Goal: Task Accomplishment & Management: Manage account settings

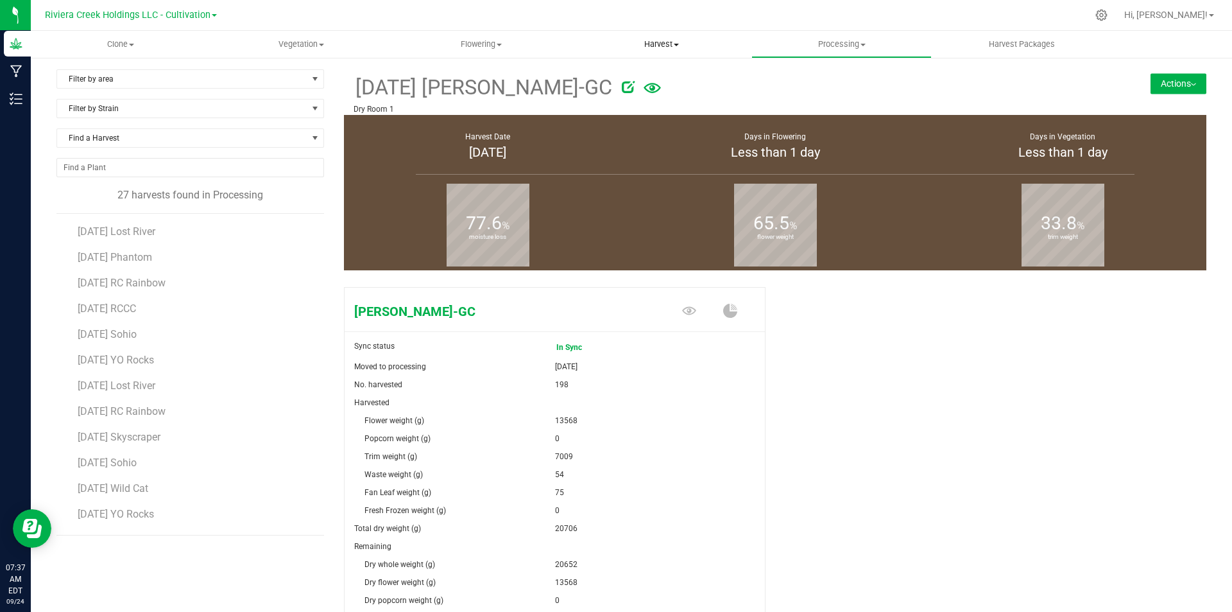
click at [658, 45] on span "Harvest" at bounding box center [661, 45] width 179 height 12
click at [640, 74] on span "Harvests" at bounding box center [606, 77] width 71 height 11
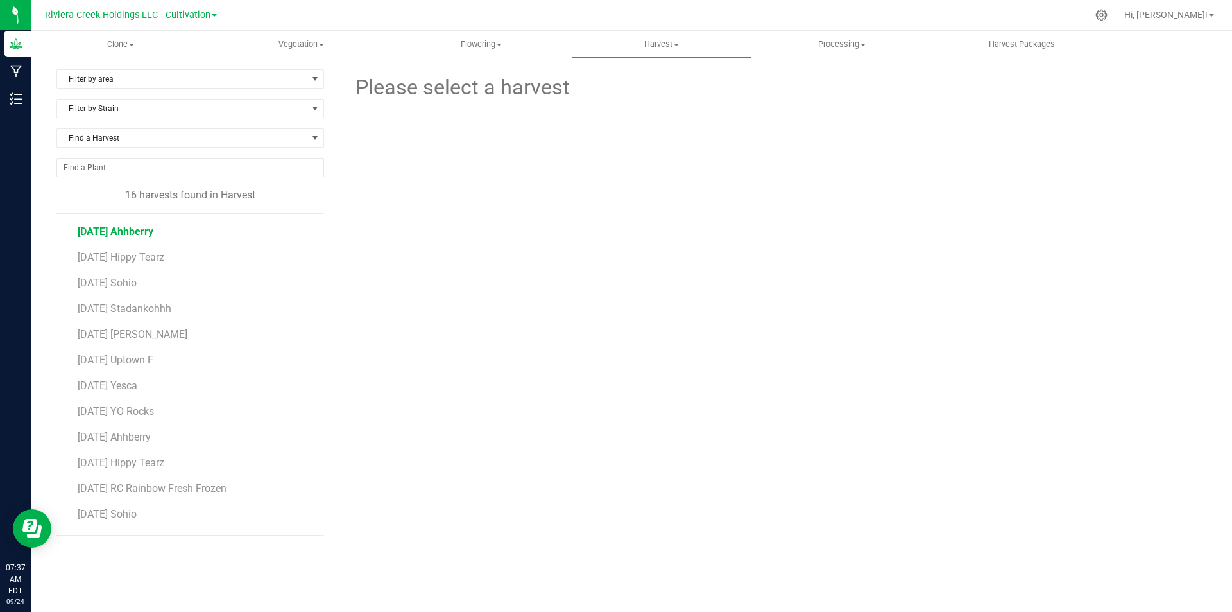
click at [146, 236] on span "[DATE] Ahhberry" at bounding box center [116, 231] width 76 height 12
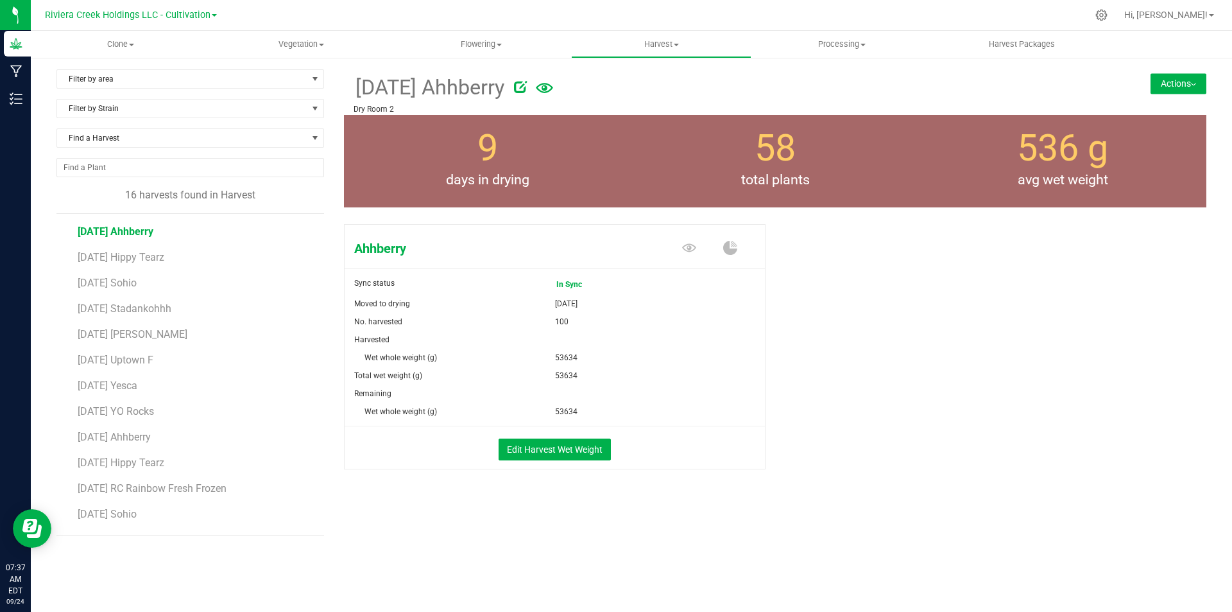
click at [985, 85] on button "Actions" at bounding box center [1179, 83] width 56 height 21
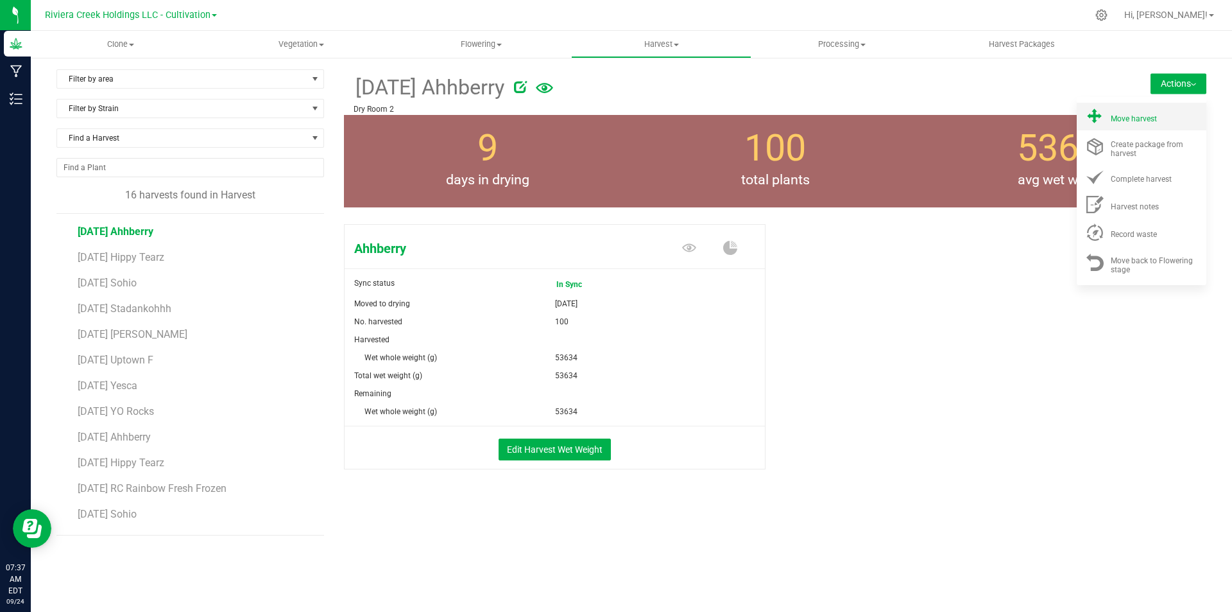
click at [985, 115] on span "Move harvest" at bounding box center [1134, 118] width 46 height 9
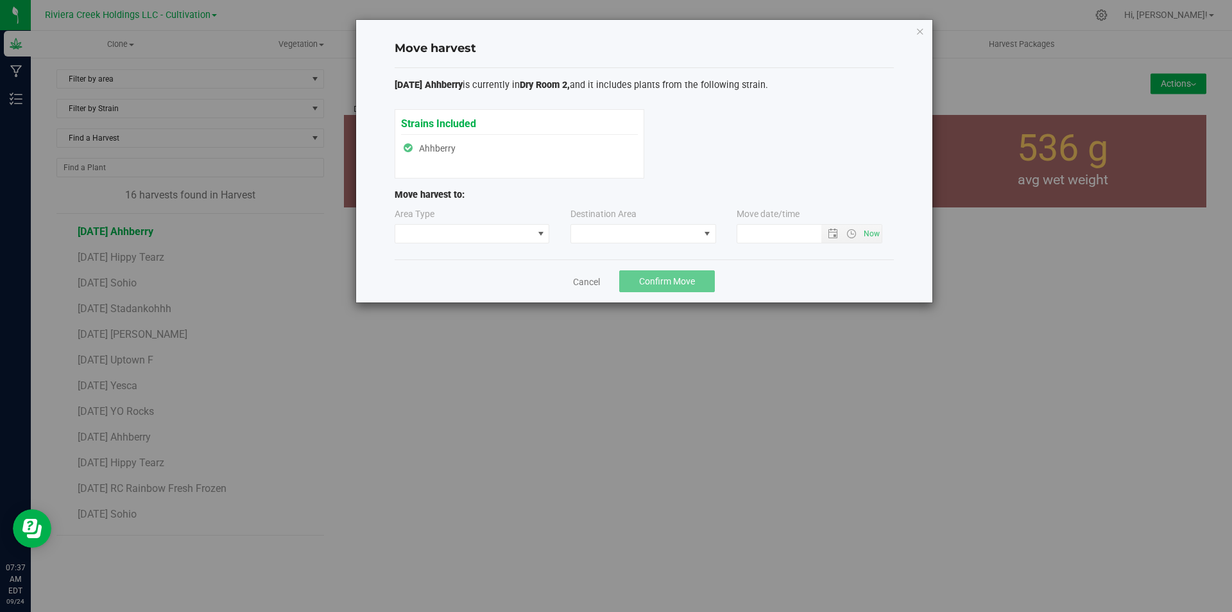
type input "[DATE] 7:37 AM"
click at [505, 234] on span at bounding box center [464, 234] width 138 height 18
click at [493, 276] on li "Processing" at bounding box center [472, 279] width 154 height 22
click at [630, 234] on span at bounding box center [635, 234] width 128 height 18
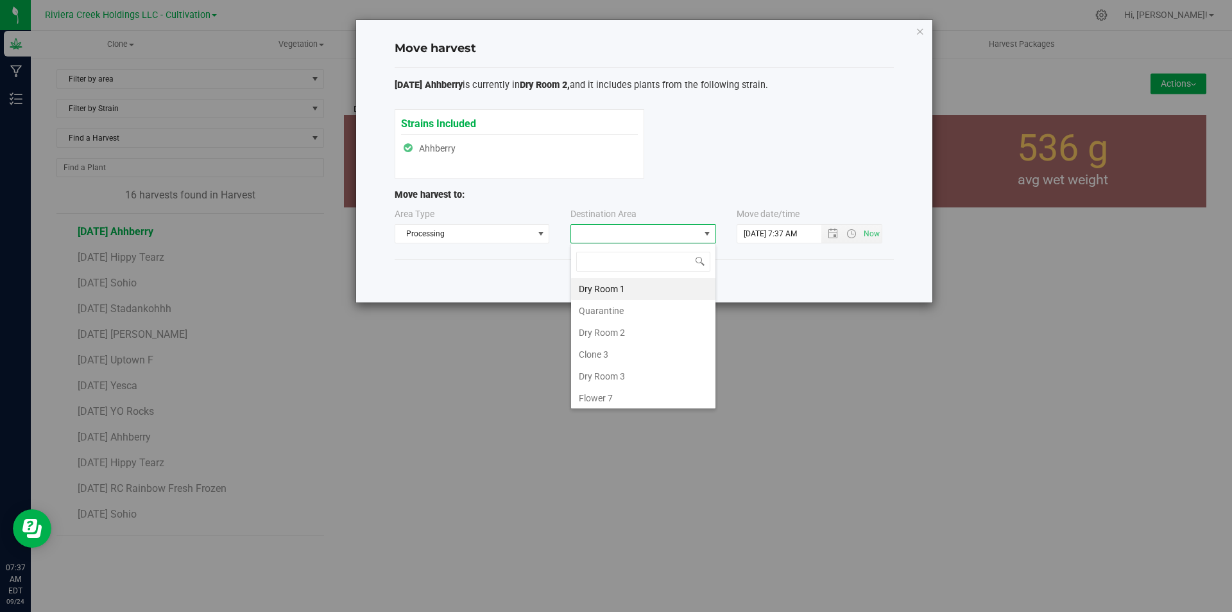
scroll to position [19, 146]
click at [621, 370] on li "Dry Room 3" at bounding box center [643, 376] width 144 height 22
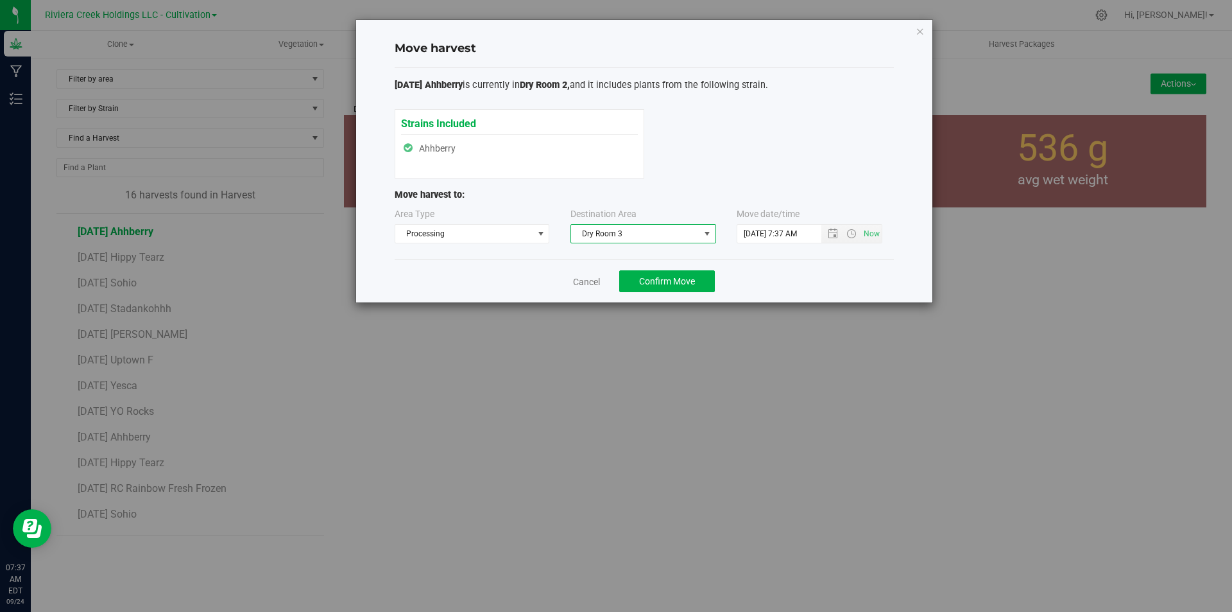
click at [680, 233] on span "Dry Room 3" at bounding box center [635, 234] width 128 height 18
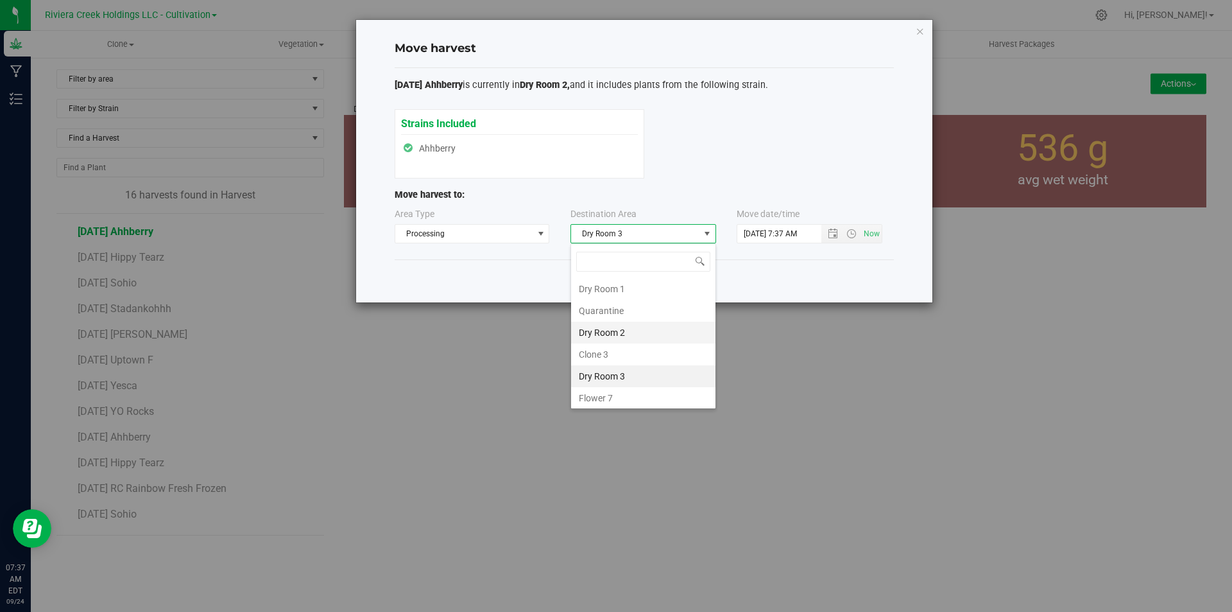
click at [628, 330] on li "Dry Room 2" at bounding box center [643, 333] width 144 height 22
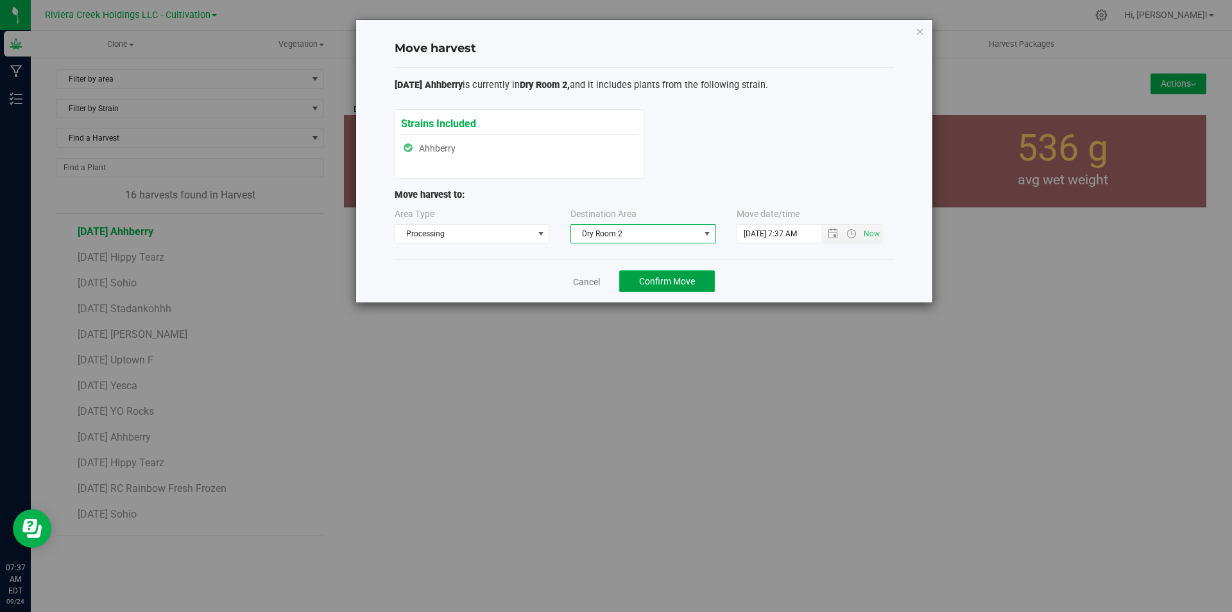
click at [674, 280] on span "Confirm Move" at bounding box center [667, 281] width 56 height 10
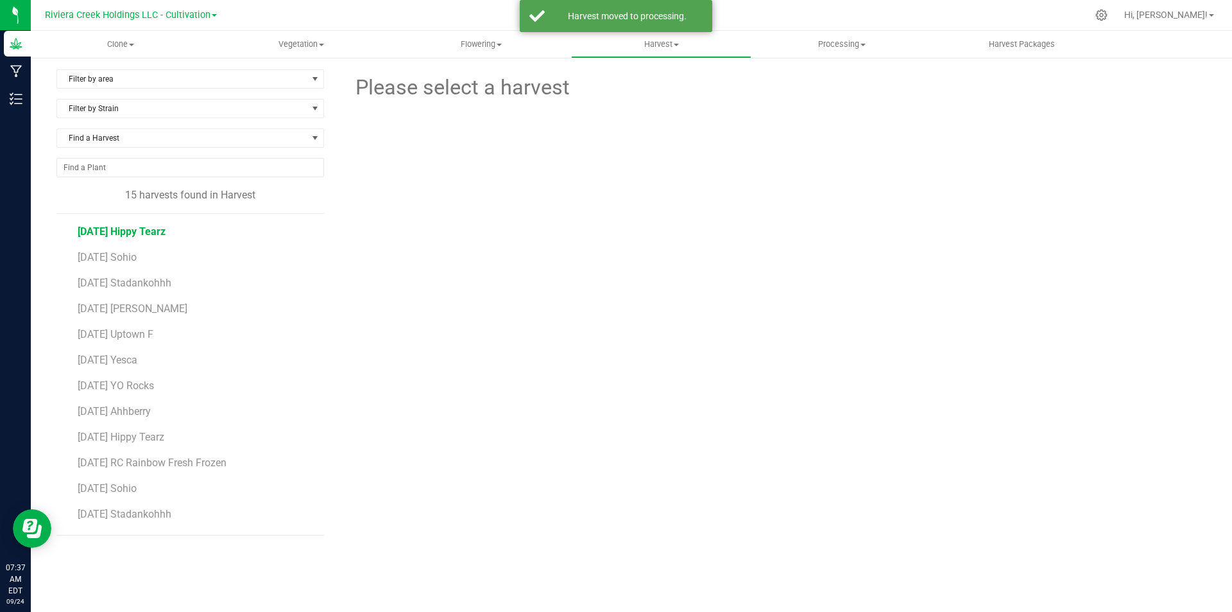
click at [160, 233] on span "[DATE] Hippy Tearz" at bounding box center [122, 231] width 88 height 12
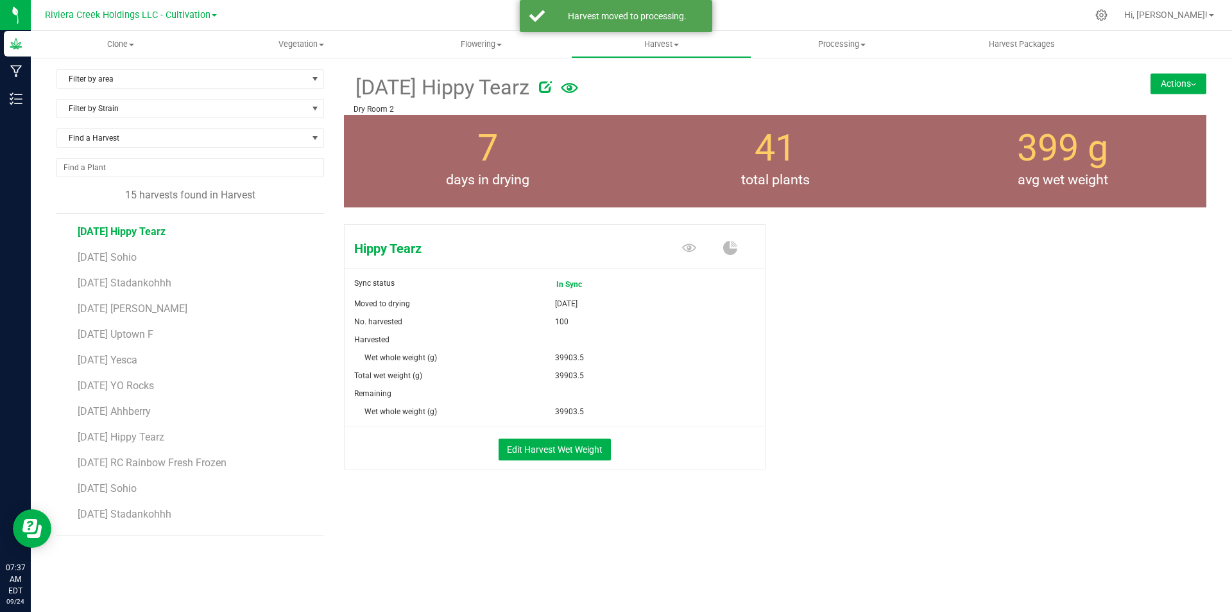
click at [985, 94] on div "[DATE] Hippy Tearz Dry Room 2 Actions Move harvest Create package from harvest" at bounding box center [775, 92] width 862 height 46
click at [985, 92] on button "Actions" at bounding box center [1179, 83] width 56 height 21
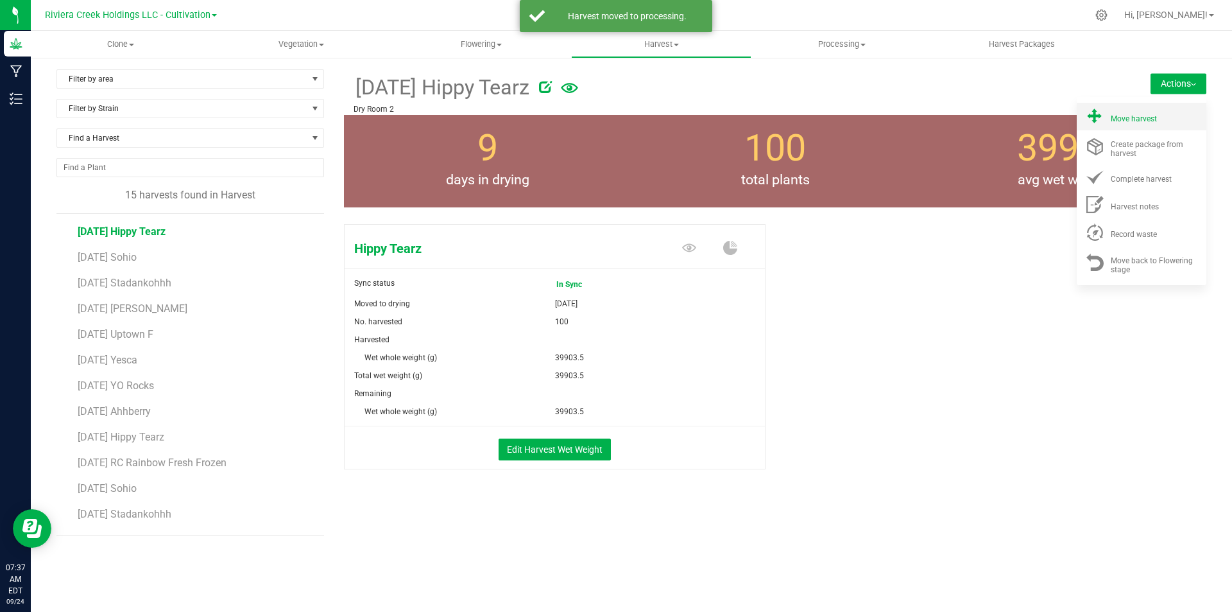
click at [985, 121] on span "Move harvest" at bounding box center [1134, 118] width 46 height 9
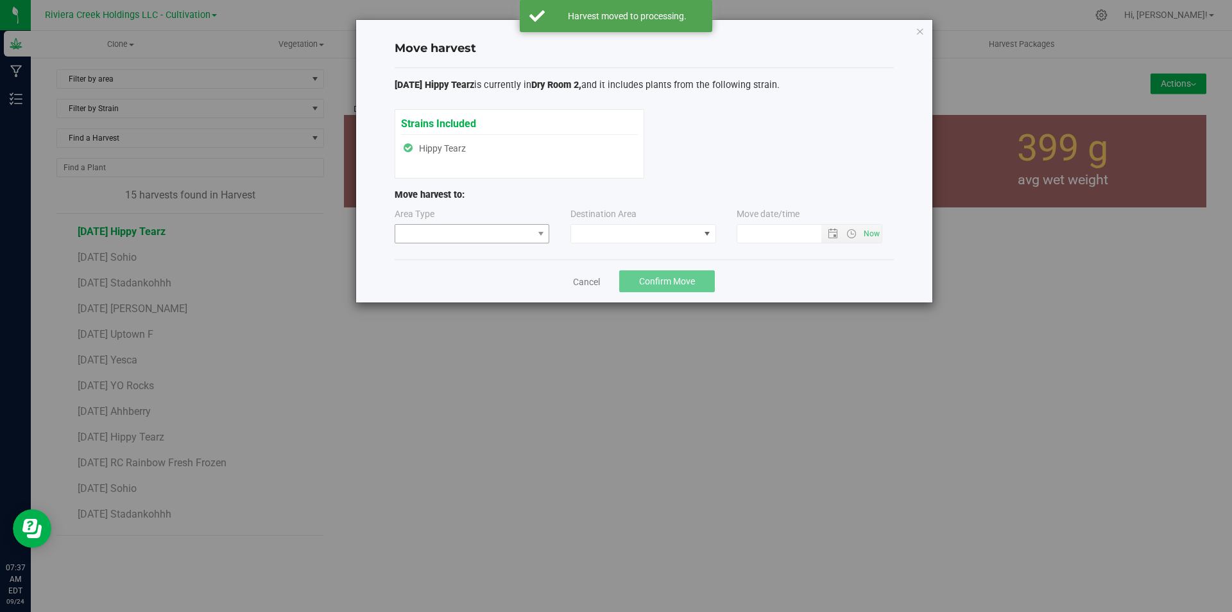
type input "[DATE] 7:37 AM"
click at [482, 239] on span at bounding box center [464, 234] width 138 height 18
click at [463, 273] on li "Processing" at bounding box center [472, 279] width 154 height 22
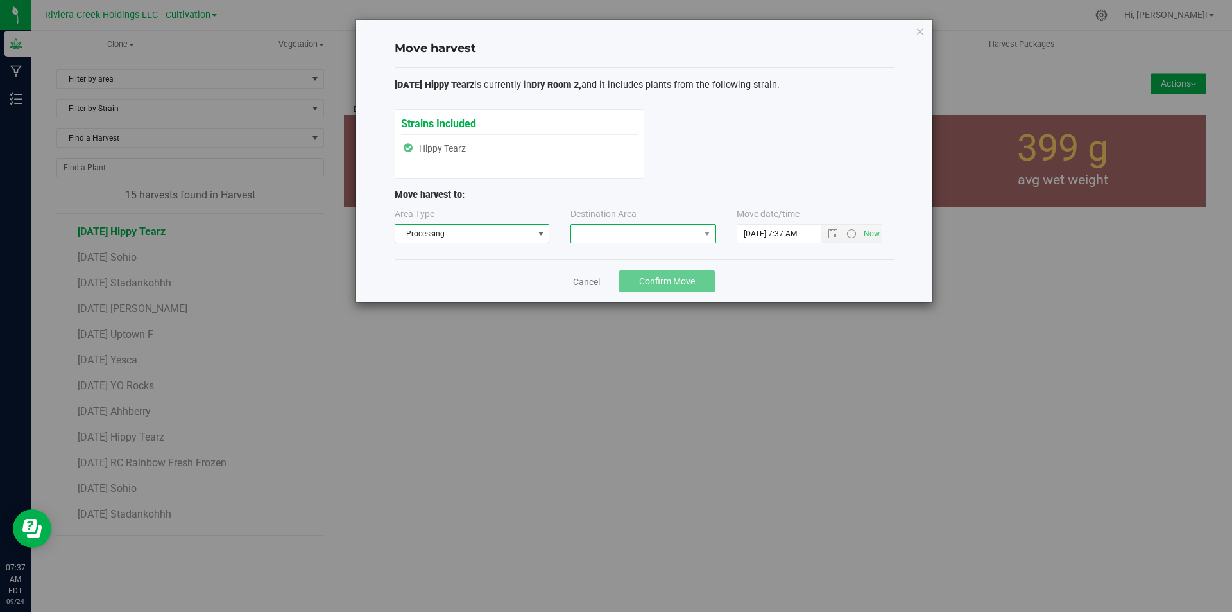
click at [626, 236] on span at bounding box center [635, 234] width 128 height 18
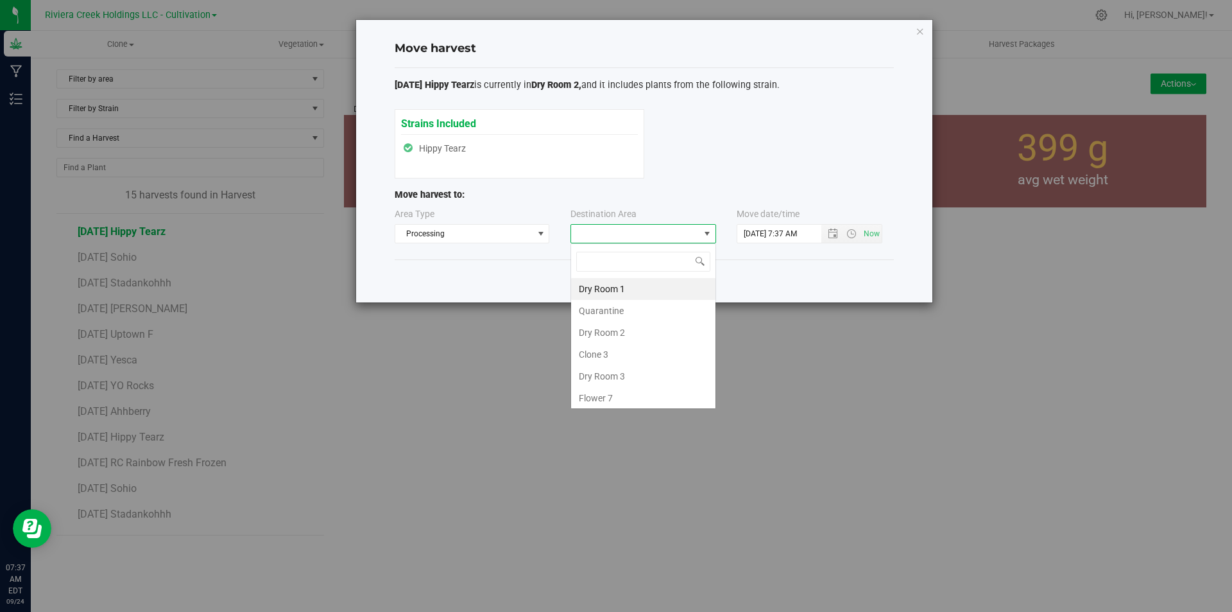
scroll to position [19, 146]
click at [608, 330] on li "Dry Room 2" at bounding box center [643, 333] width 144 height 22
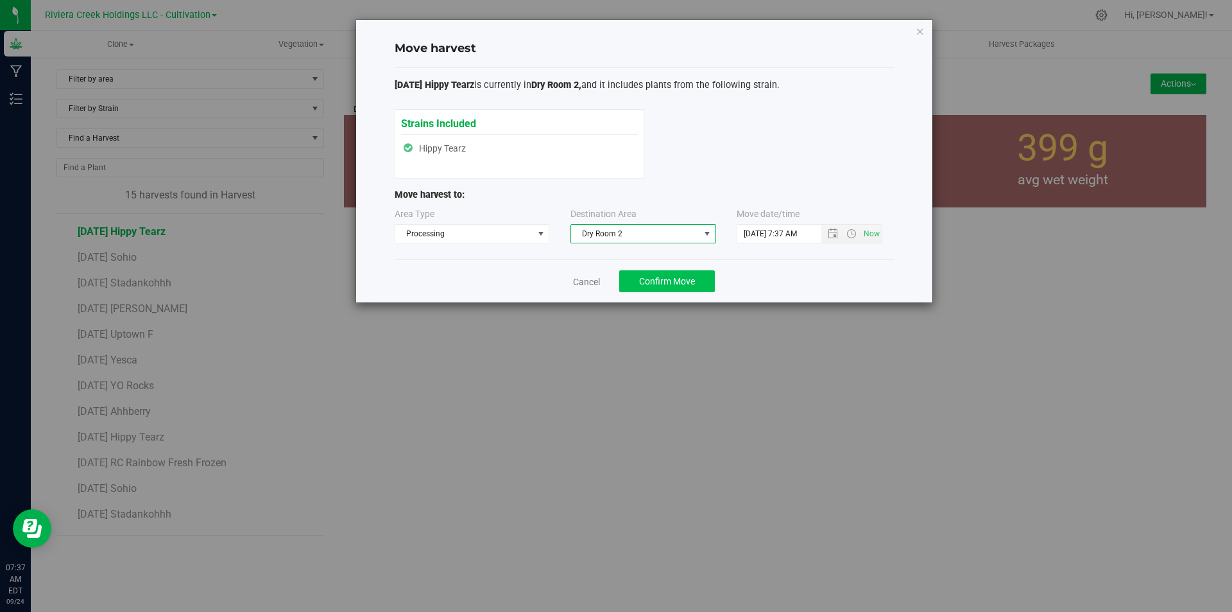
drag, startPoint x: 652, startPoint y: 264, endPoint x: 652, endPoint y: 282, distance: 18.6
click at [652, 266] on div "Cancel Confirm Move" at bounding box center [644, 280] width 499 height 43
click at [653, 287] on button "Confirm Move" at bounding box center [667, 281] width 96 height 22
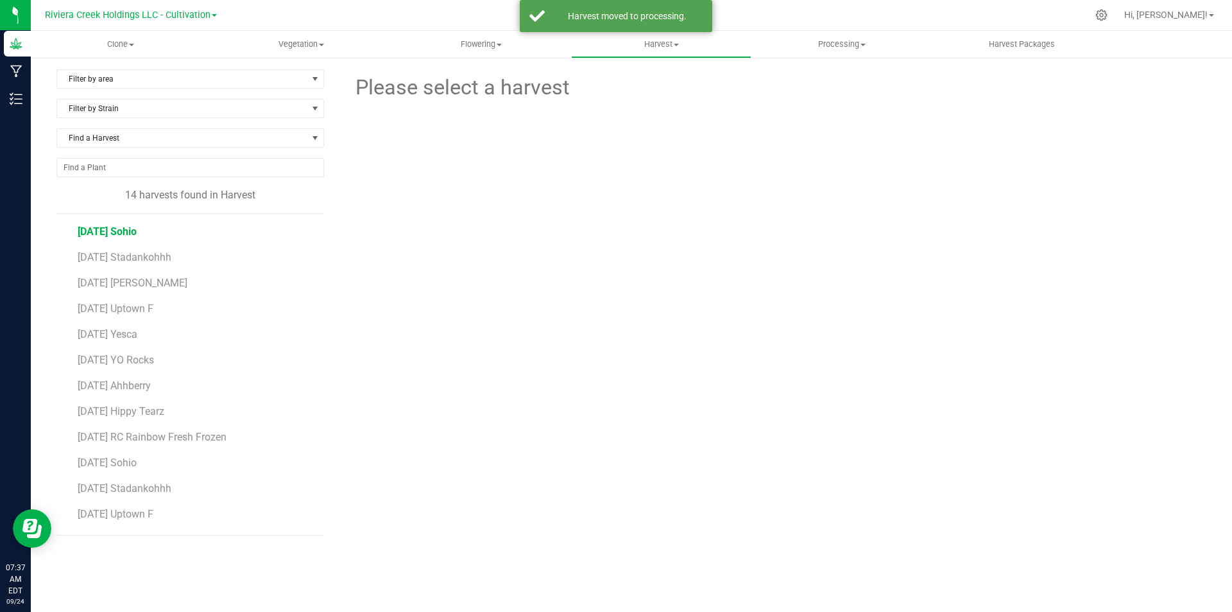
click at [137, 232] on span "[DATE] Sohio" at bounding box center [107, 231] width 59 height 12
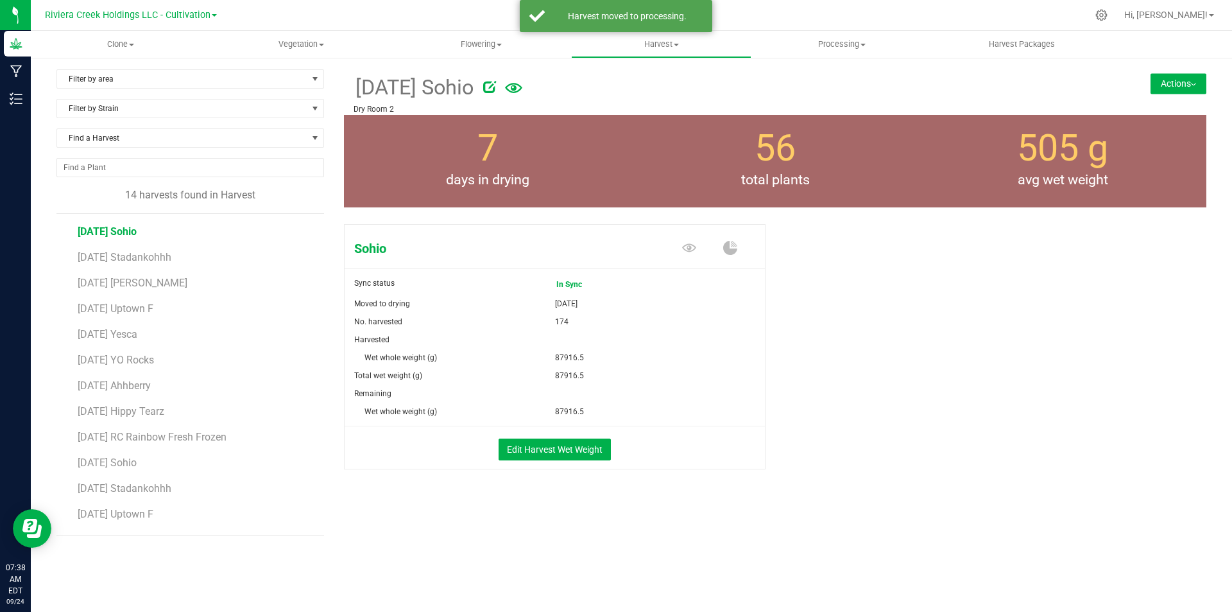
click at [985, 85] on button "Actions" at bounding box center [1179, 83] width 56 height 21
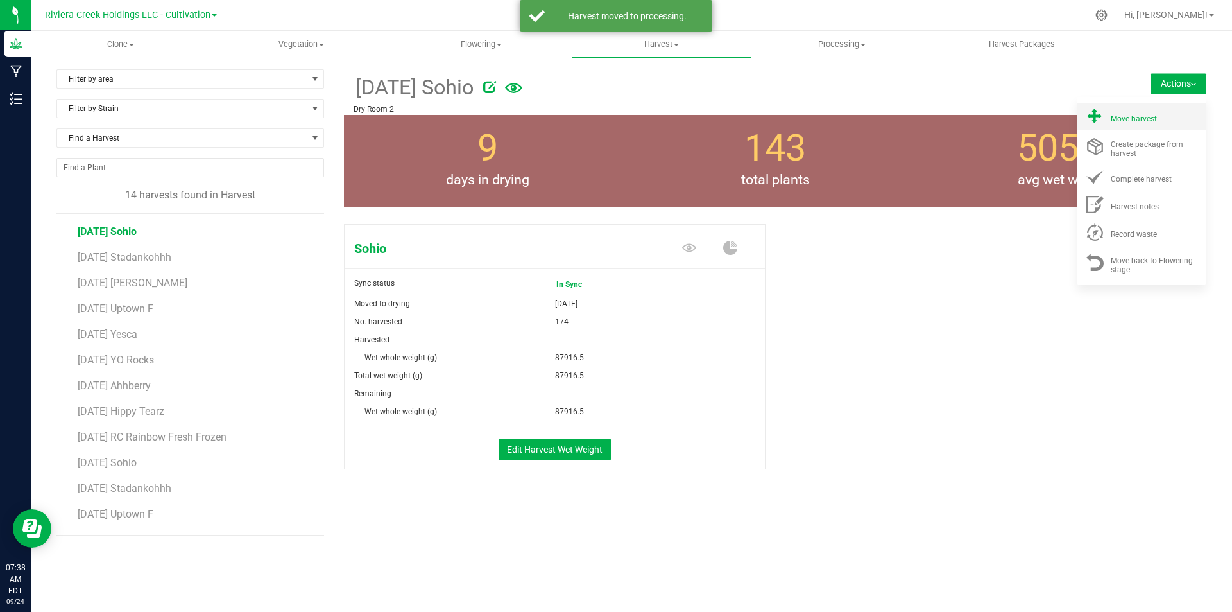
click at [985, 111] on div "Move harvest" at bounding box center [1154, 116] width 87 height 13
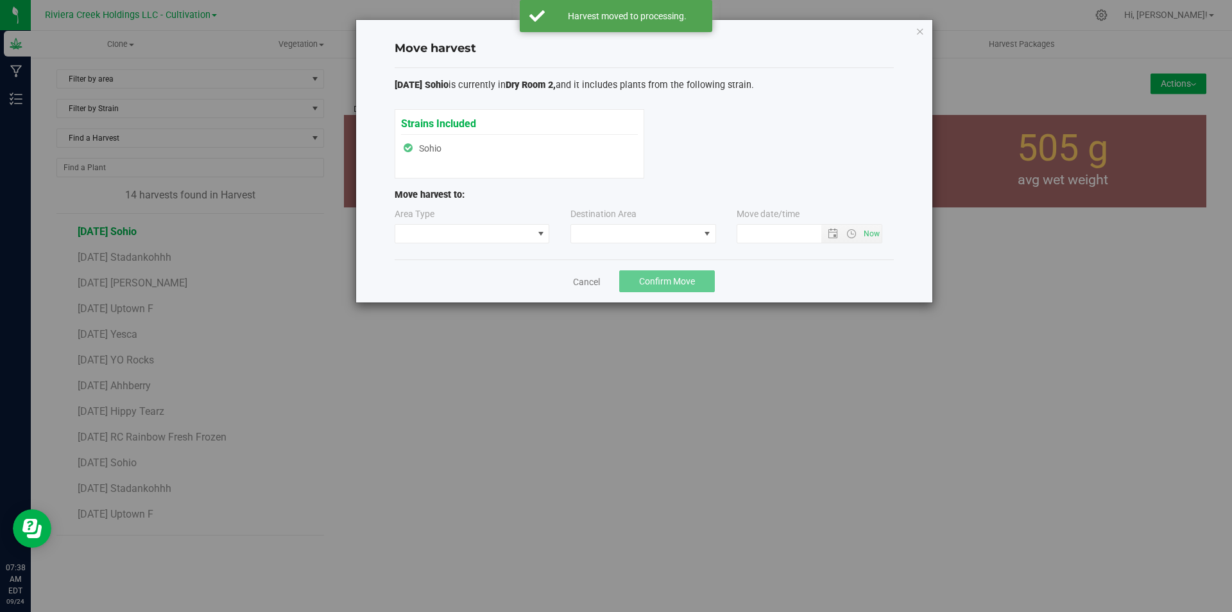
type input "[DATE] 7:38 AM"
click at [492, 231] on span at bounding box center [464, 234] width 138 height 18
click at [465, 275] on li "Processing" at bounding box center [472, 279] width 154 height 22
click at [687, 227] on span at bounding box center [635, 234] width 128 height 18
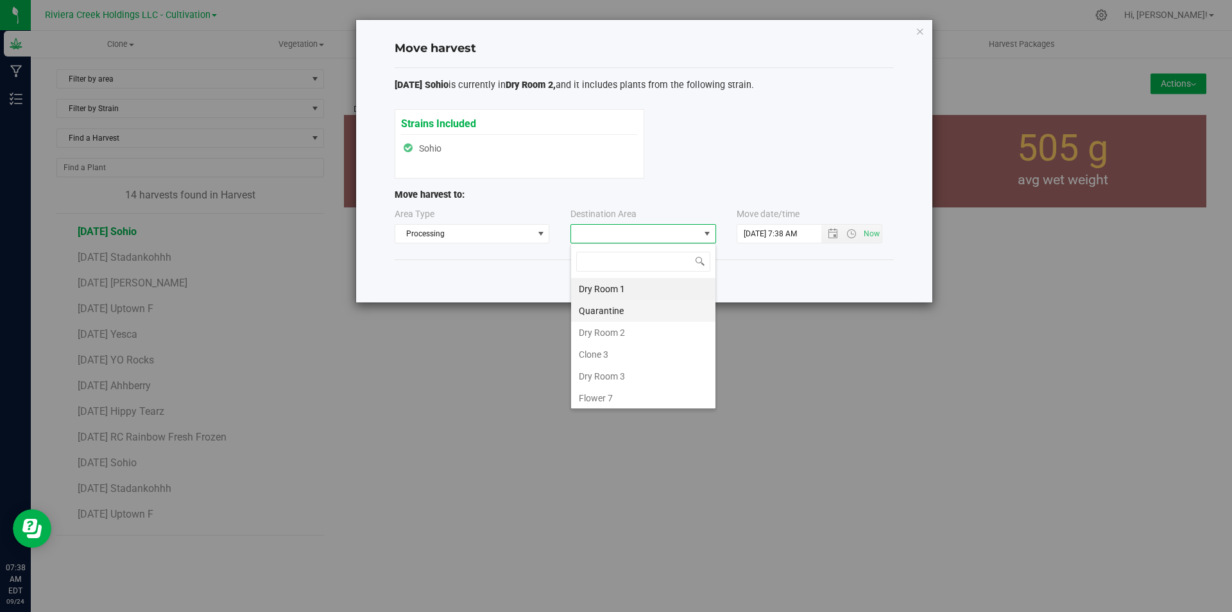
scroll to position [19, 146]
click at [622, 329] on li "Dry Room 2" at bounding box center [643, 333] width 144 height 22
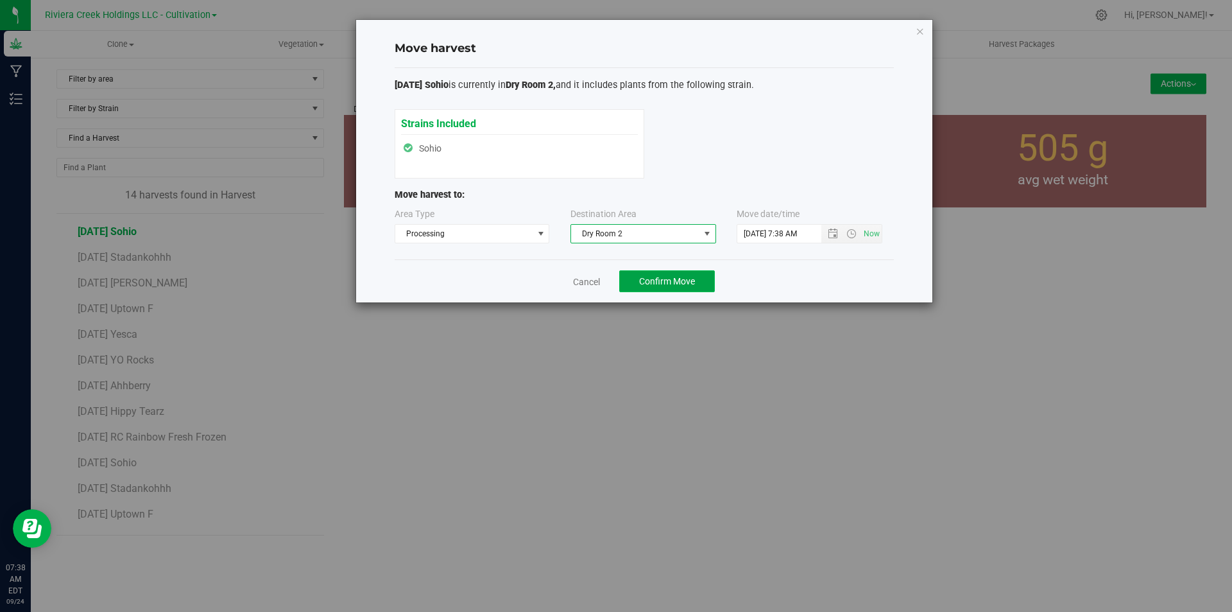
click at [646, 282] on span "Confirm Move" at bounding box center [667, 281] width 56 height 10
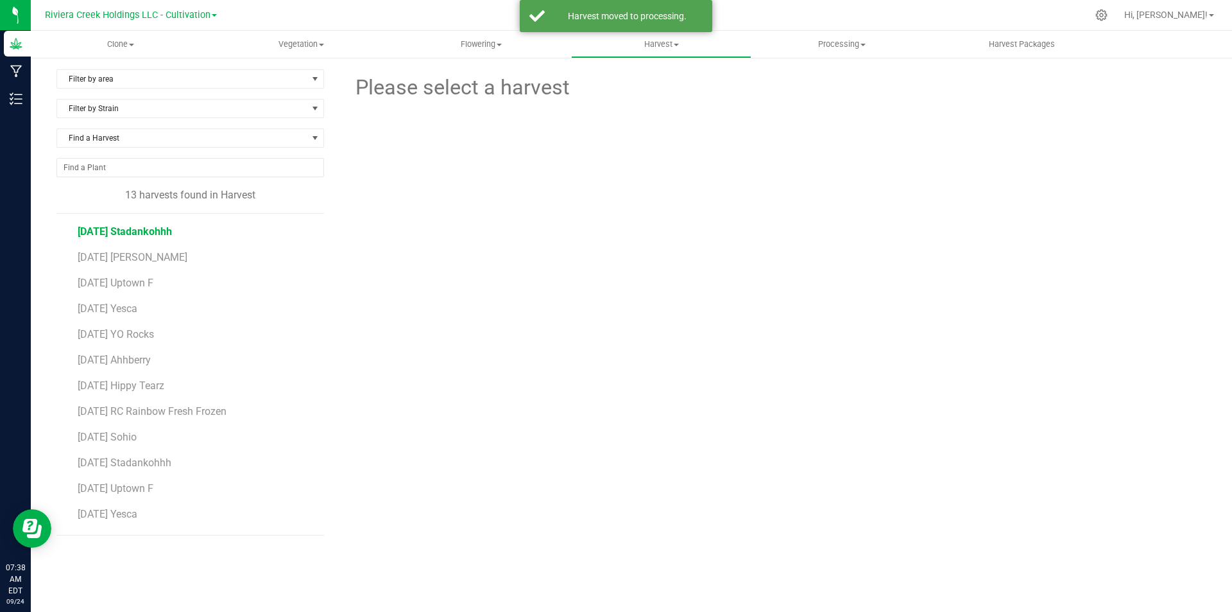
click at [160, 234] on span "[DATE] Stadankohhh" at bounding box center [125, 231] width 94 height 12
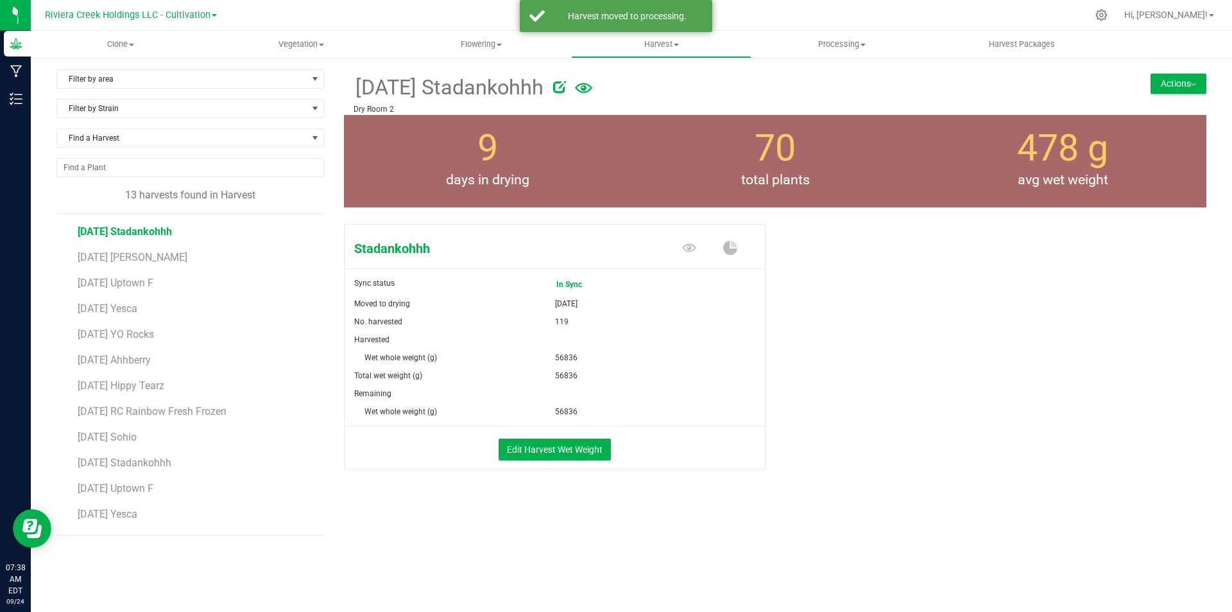
click at [985, 79] on button "Actions" at bounding box center [1179, 83] width 56 height 21
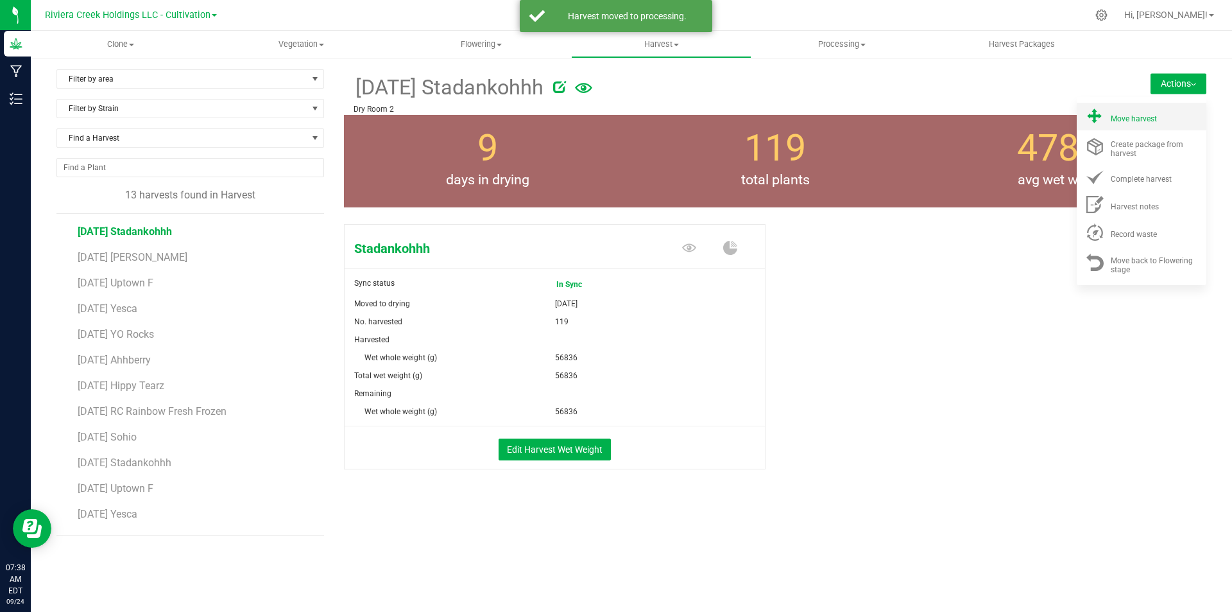
click at [985, 120] on span "Move harvest" at bounding box center [1134, 118] width 46 height 9
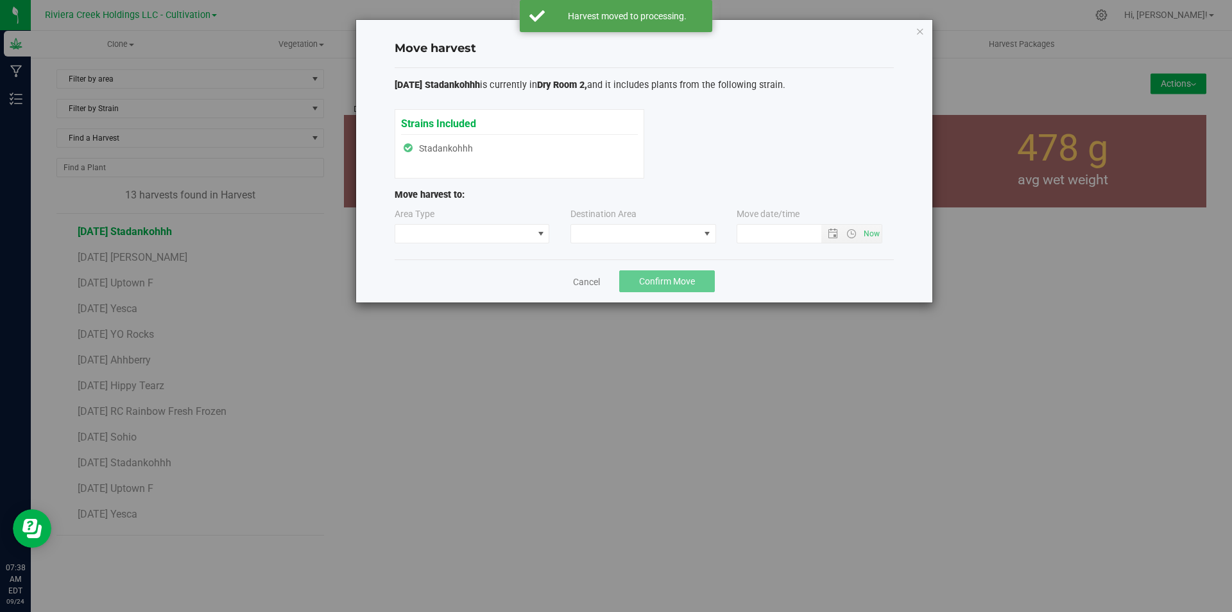
type input "[DATE] 7:38 AM"
click at [500, 239] on span at bounding box center [464, 234] width 138 height 18
click at [451, 277] on li "Processing" at bounding box center [472, 279] width 154 height 22
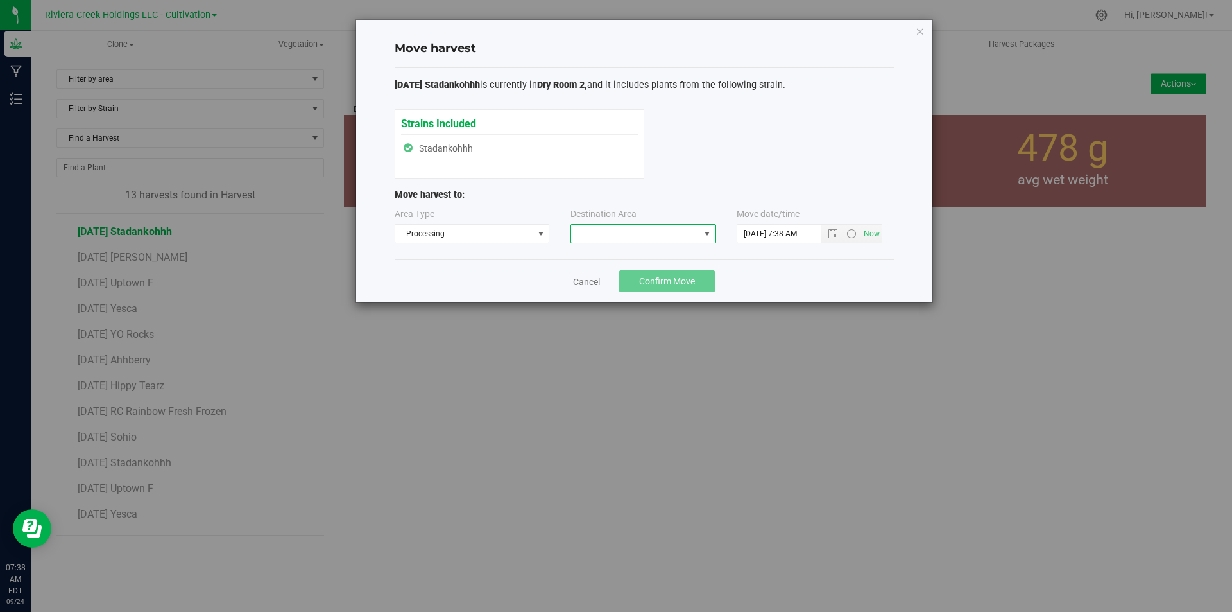
click at [594, 234] on span at bounding box center [635, 234] width 128 height 18
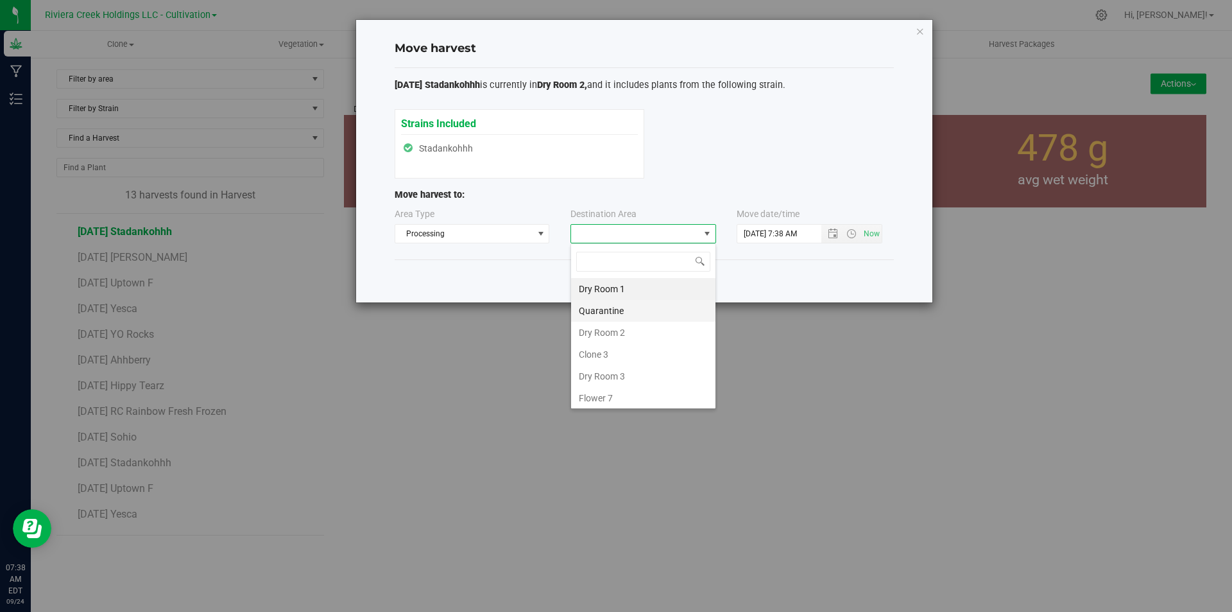
scroll to position [19, 146]
click at [593, 334] on li "Dry Room 2" at bounding box center [643, 333] width 144 height 22
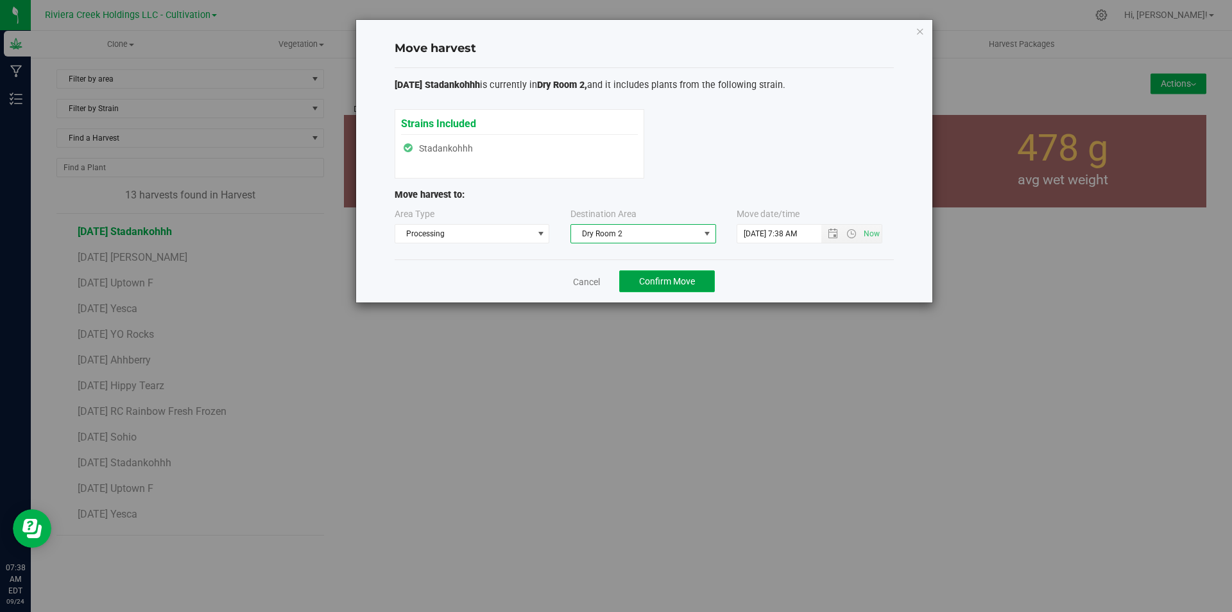
click at [675, 280] on span "Confirm Move" at bounding box center [667, 281] width 56 height 10
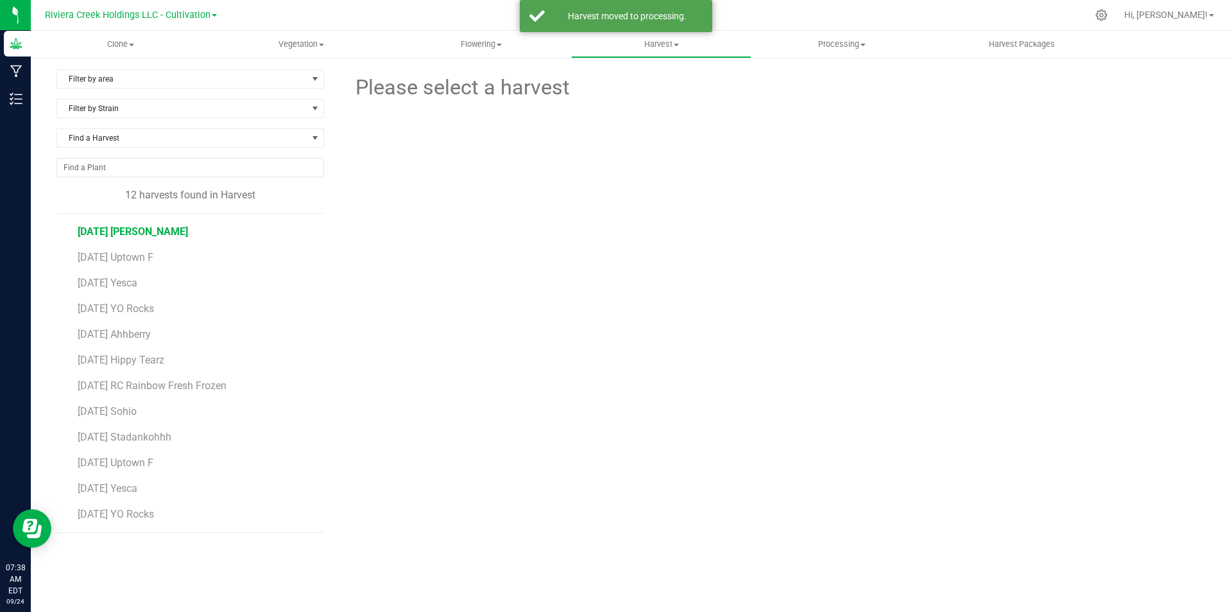
click at [180, 233] on span "[DATE] [PERSON_NAME]" at bounding box center [133, 231] width 110 height 12
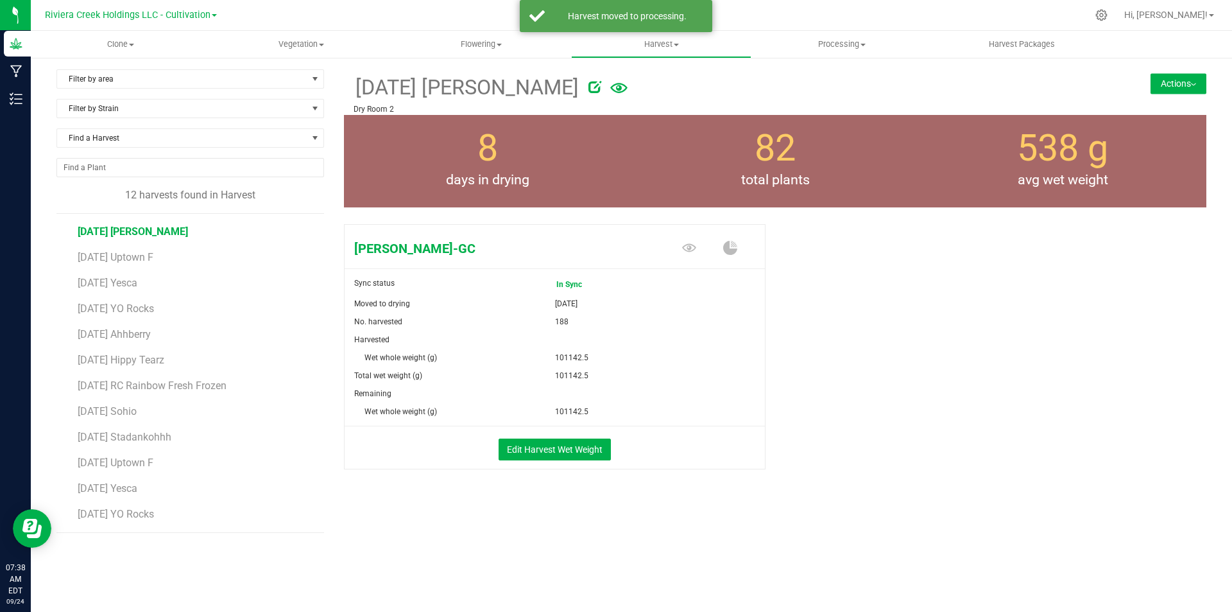
click at [985, 89] on button "Actions" at bounding box center [1179, 83] width 56 height 21
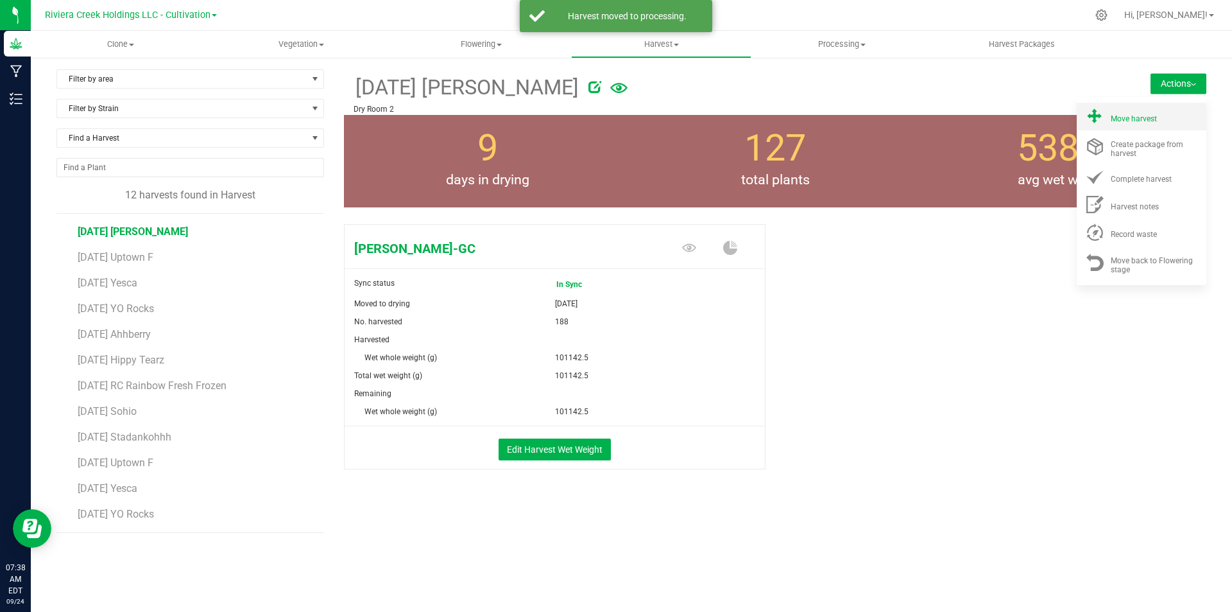
click at [985, 117] on span "Move harvest" at bounding box center [1134, 118] width 46 height 9
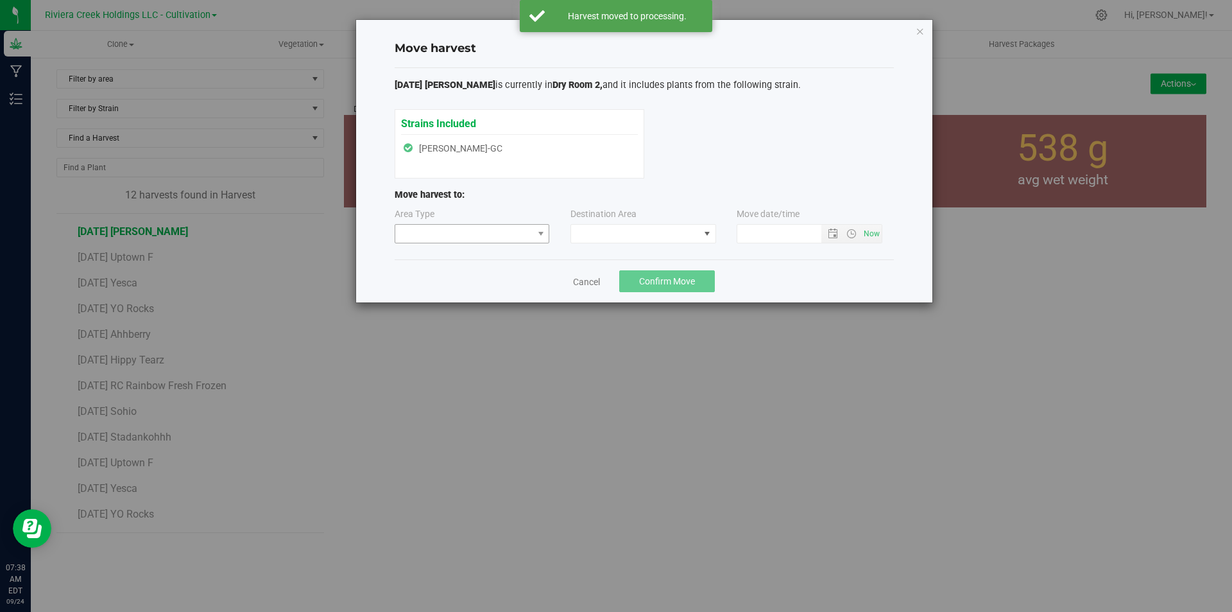
type input "[DATE] 7:38 AM"
click at [447, 232] on span at bounding box center [464, 234] width 138 height 18
click at [433, 282] on li "Processing" at bounding box center [472, 279] width 154 height 22
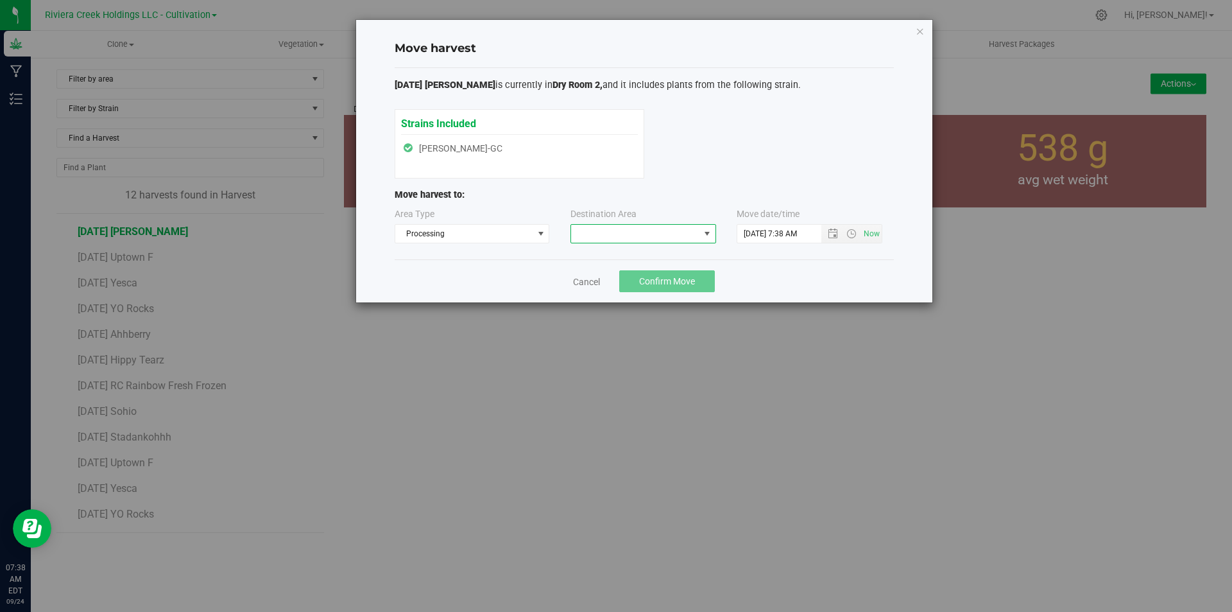
click at [589, 238] on span at bounding box center [635, 234] width 128 height 18
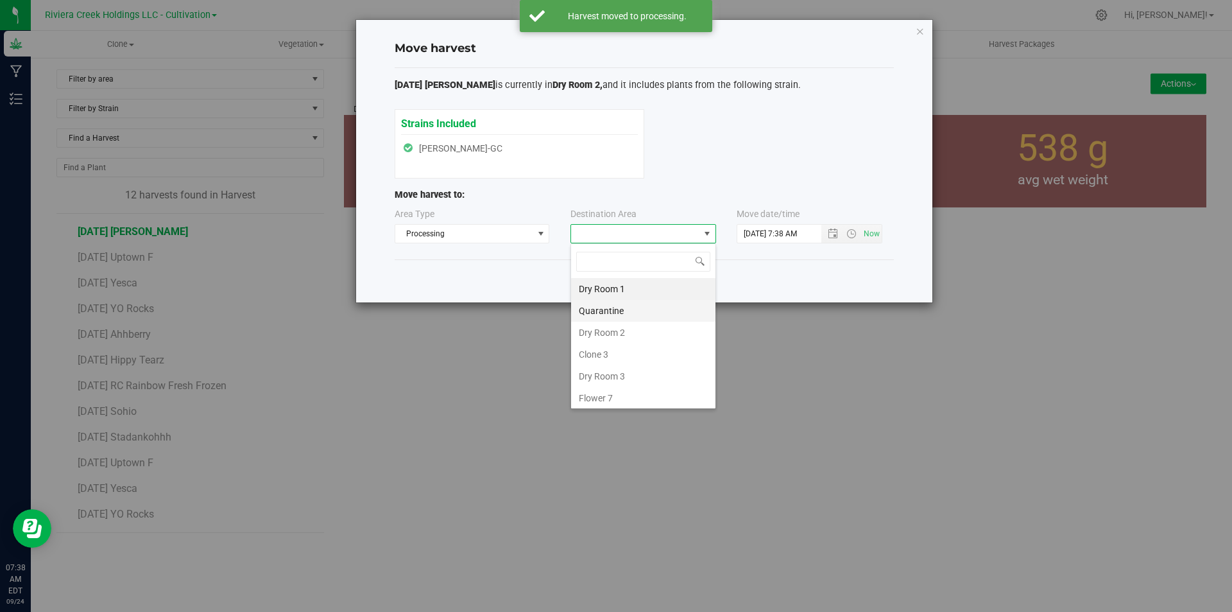
scroll to position [19, 146]
click at [585, 330] on li "Dry Room 2" at bounding box center [643, 333] width 144 height 22
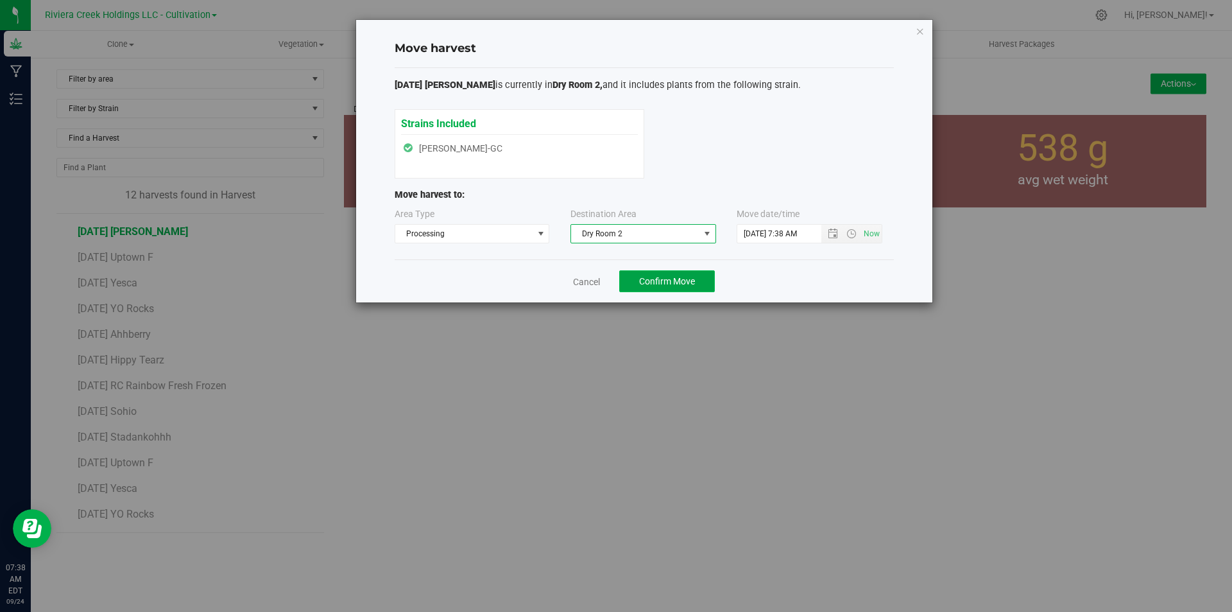
click at [664, 283] on span "Confirm Move" at bounding box center [667, 281] width 56 height 10
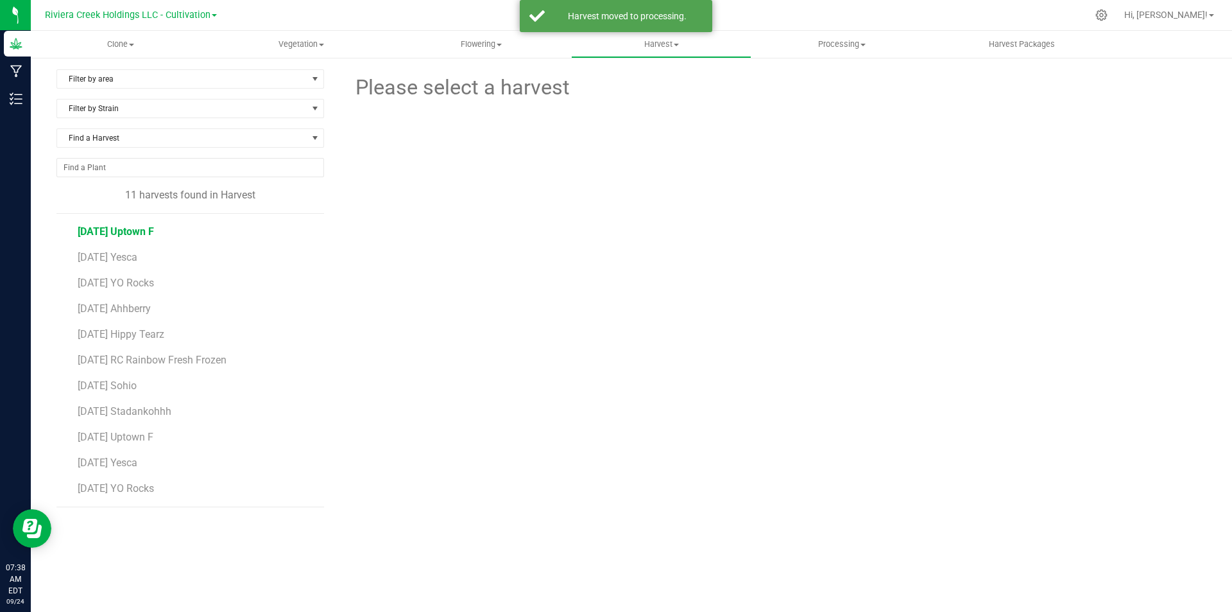
click at [154, 232] on span "[DATE] Uptown F" at bounding box center [116, 231] width 76 height 12
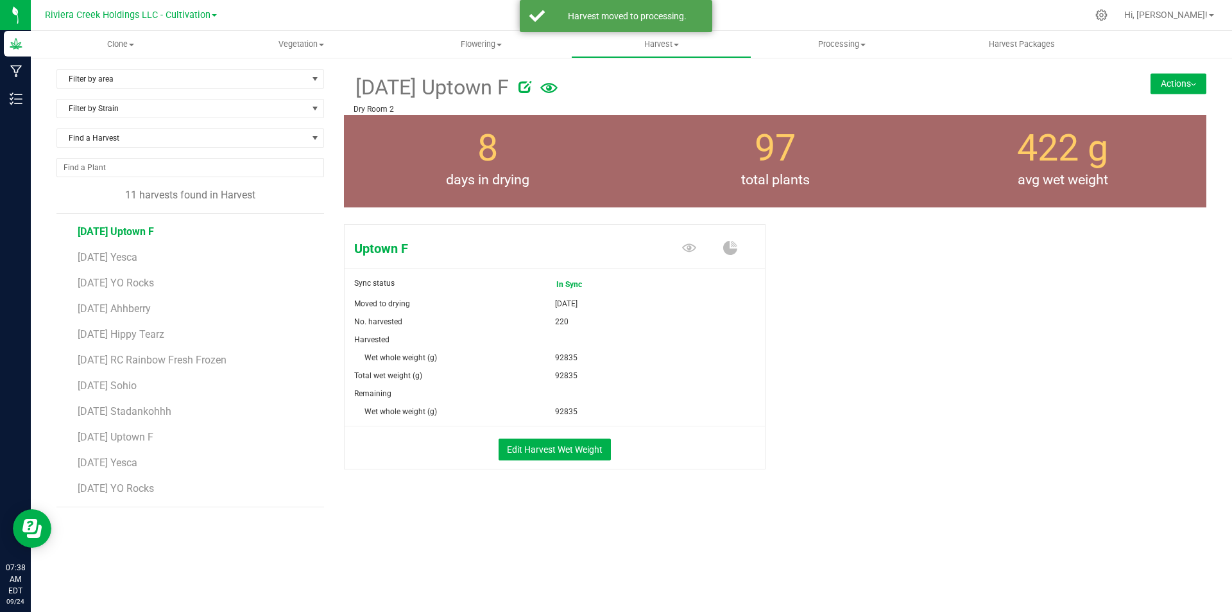
click at [985, 87] on button "Actions" at bounding box center [1179, 83] width 56 height 21
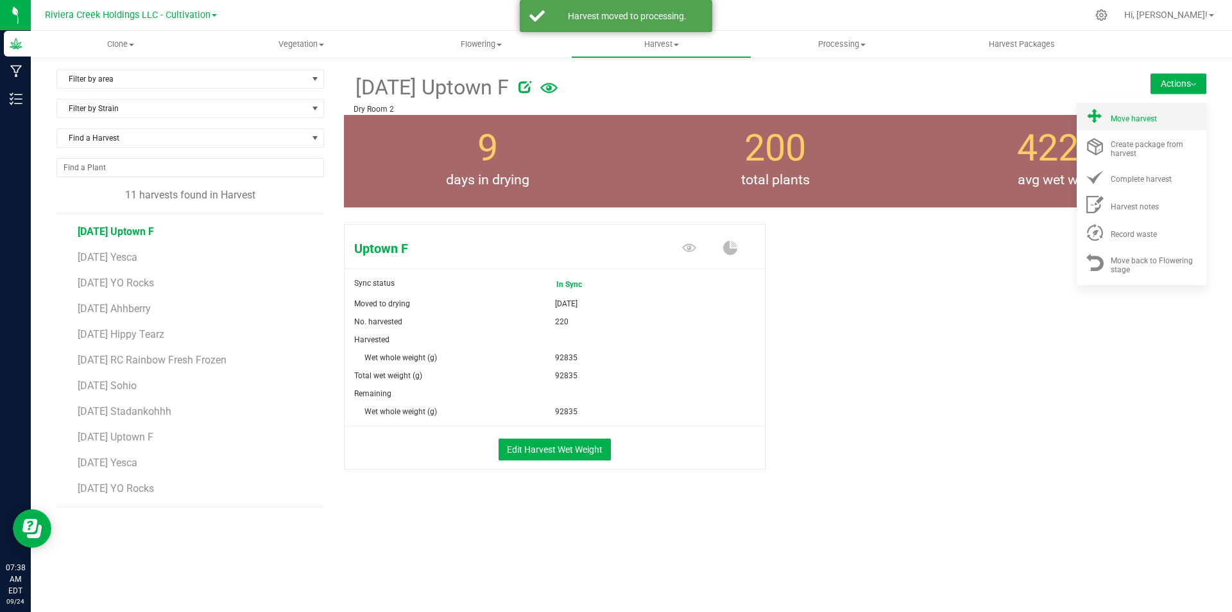
click at [985, 118] on span at bounding box center [1094, 116] width 31 height 17
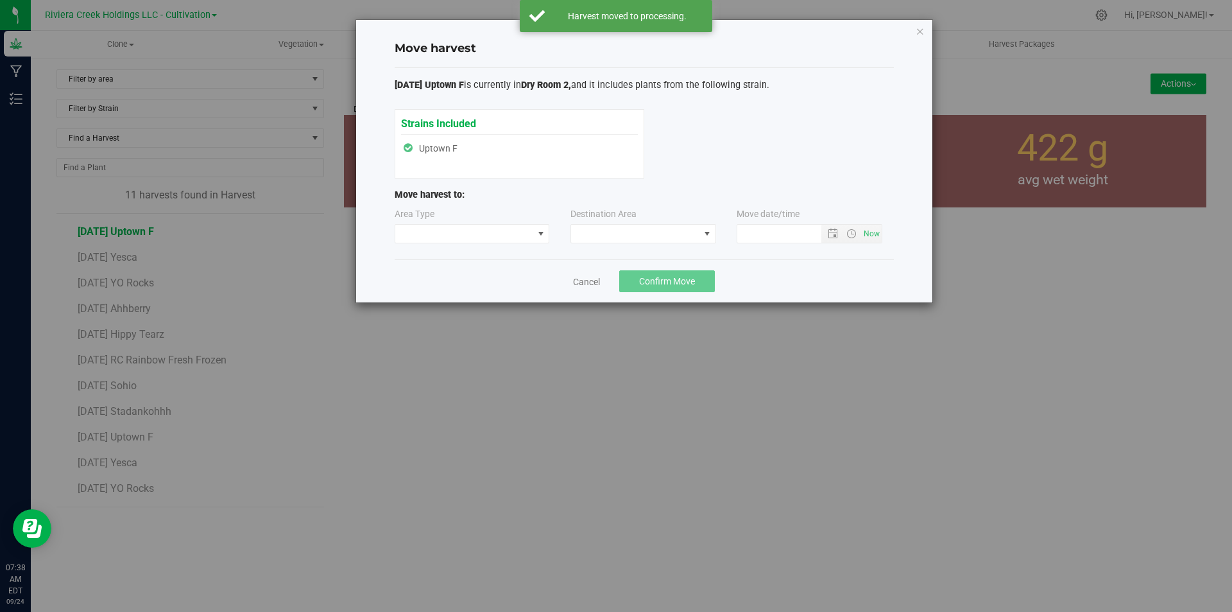
type input "[DATE] 7:38 AM"
click at [517, 234] on span at bounding box center [464, 234] width 138 height 18
click at [463, 279] on li "Processing" at bounding box center [472, 279] width 154 height 22
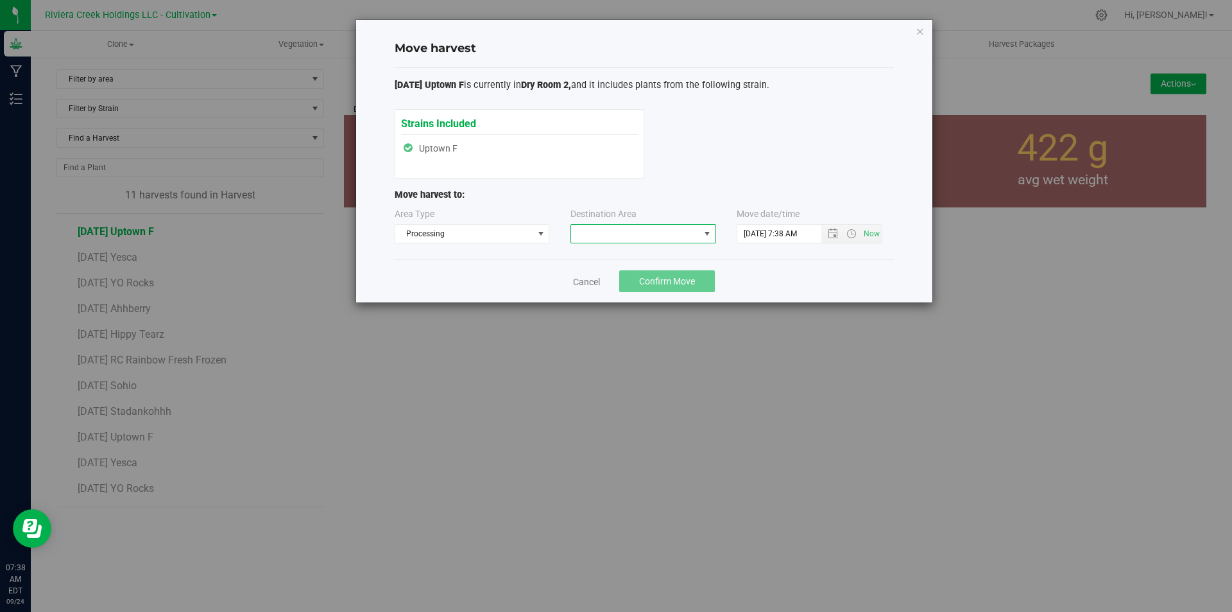
click at [603, 232] on span at bounding box center [635, 234] width 128 height 18
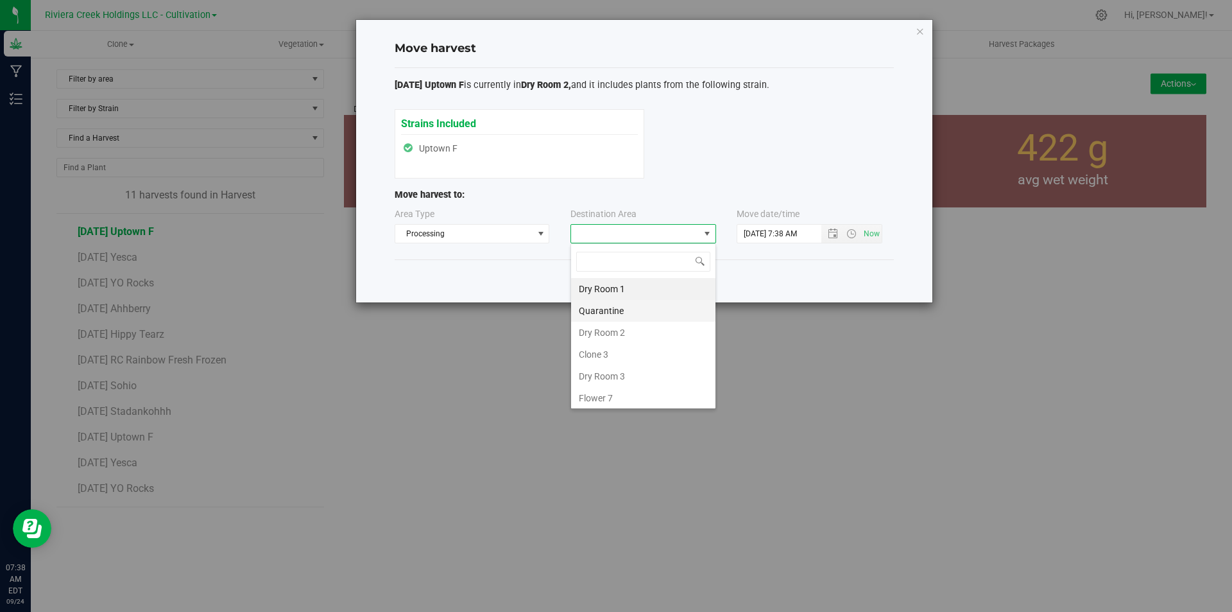
scroll to position [0, 0]
click at [587, 329] on li "Dry Room 2" at bounding box center [643, 333] width 144 height 22
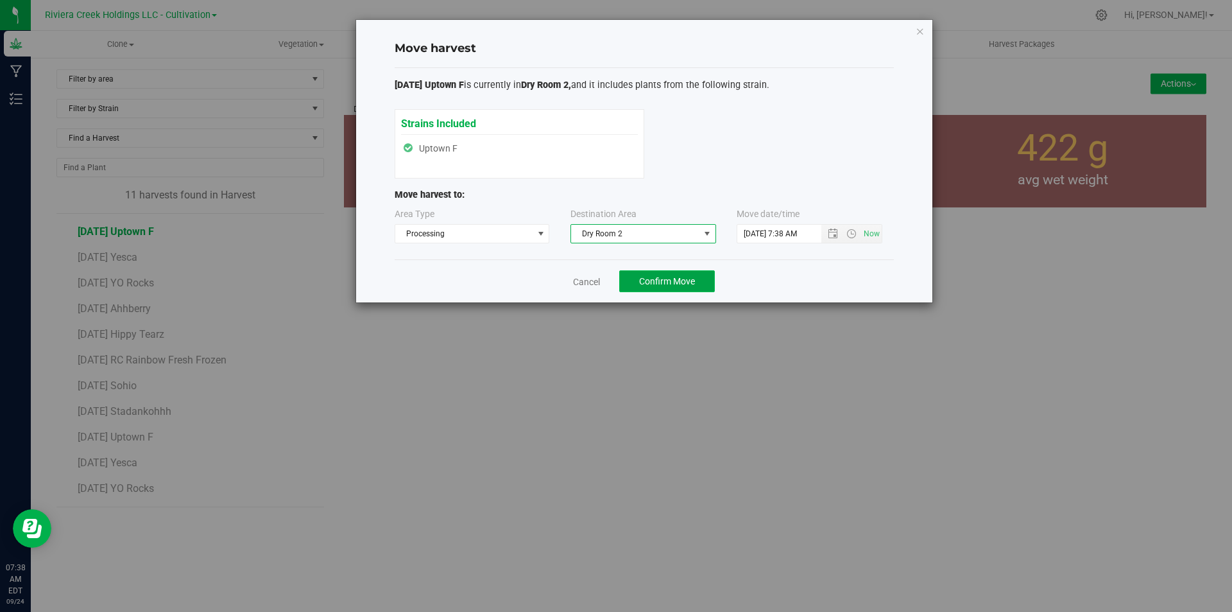
click at [646, 280] on span "Confirm Move" at bounding box center [667, 281] width 56 height 10
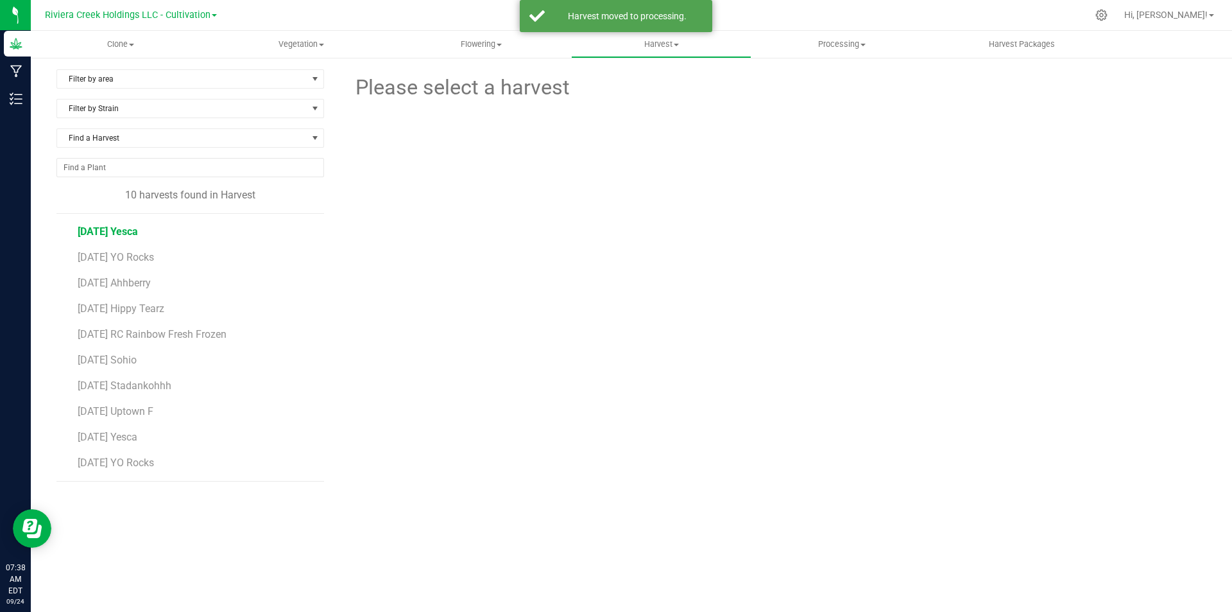
click at [138, 230] on span "[DATE] Yesca" at bounding box center [108, 231] width 60 height 12
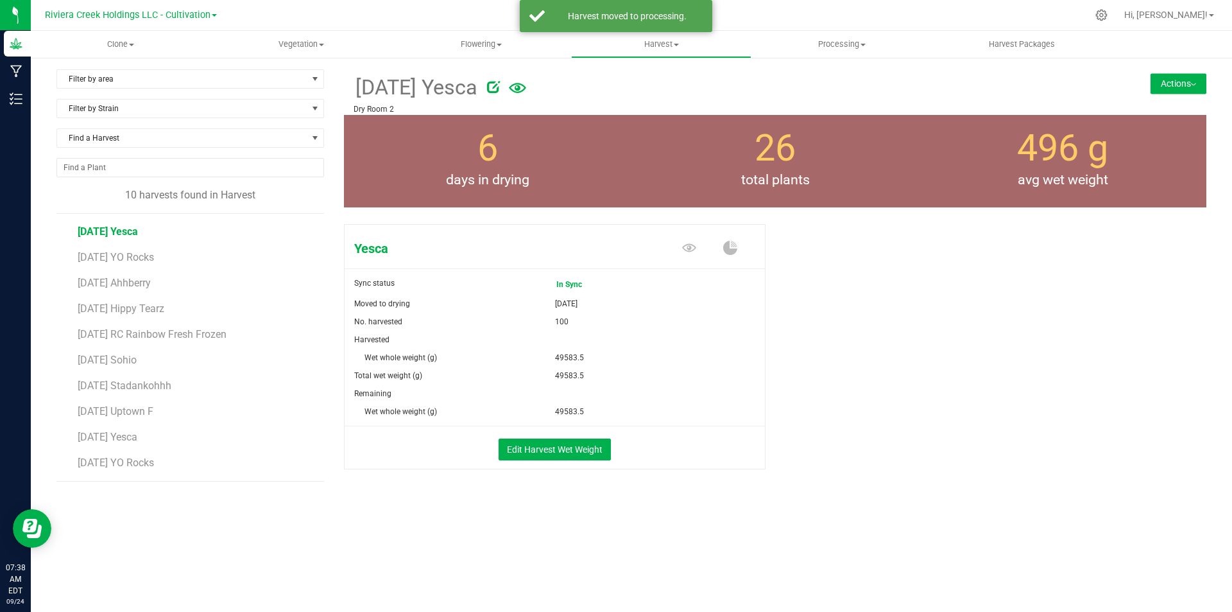
click at [985, 87] on button "Actions" at bounding box center [1179, 83] width 56 height 21
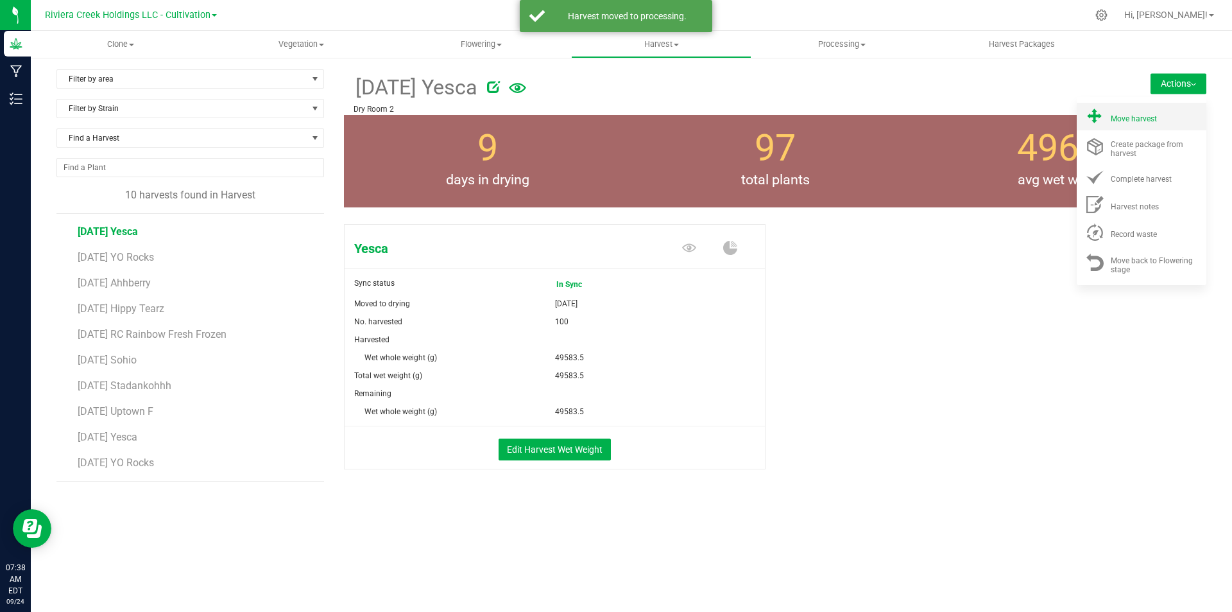
click at [985, 124] on li "Move harvest" at bounding box center [1142, 117] width 130 height 28
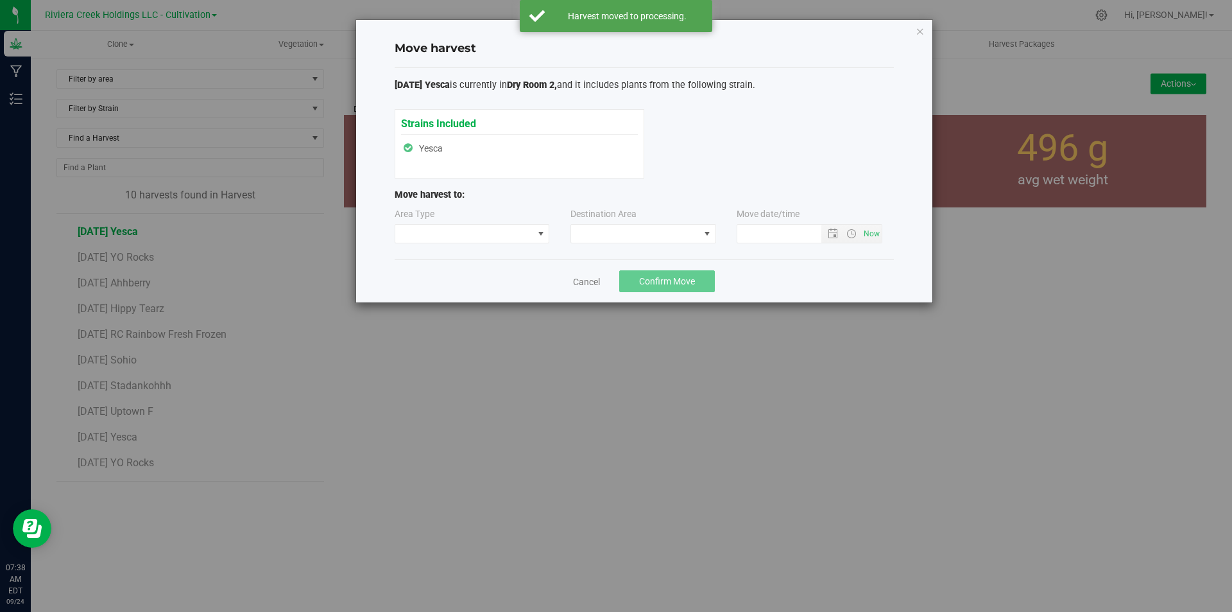
type input "[DATE] 7:38 AM"
click at [515, 237] on span at bounding box center [464, 234] width 138 height 18
click at [470, 282] on li "Processing" at bounding box center [472, 279] width 154 height 22
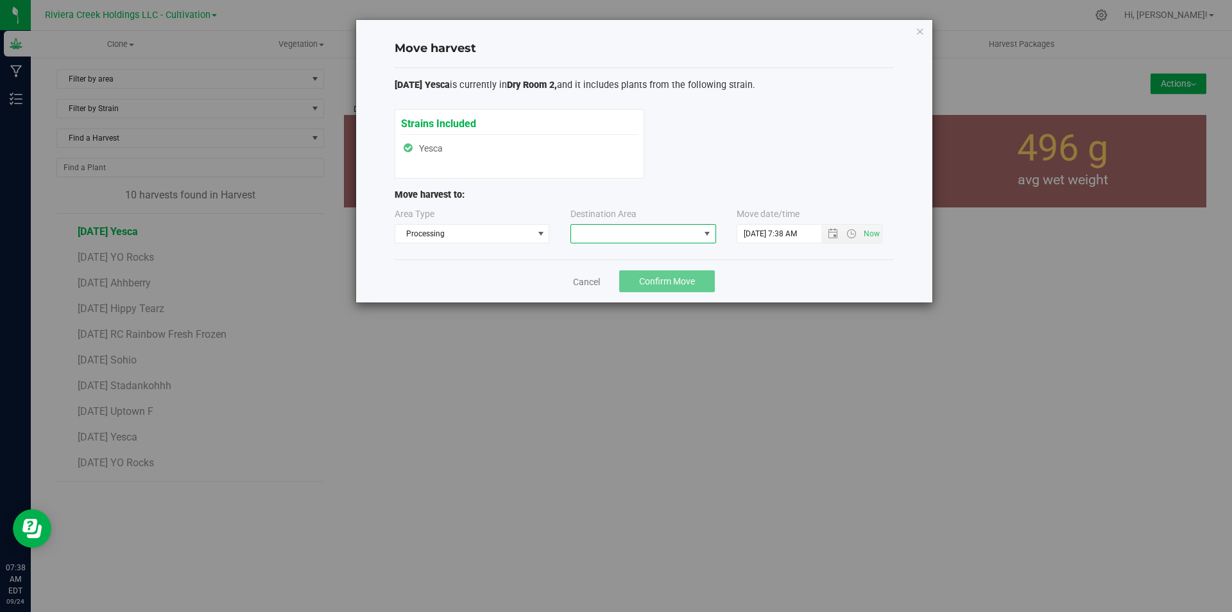
click at [622, 242] on span at bounding box center [635, 234] width 128 height 18
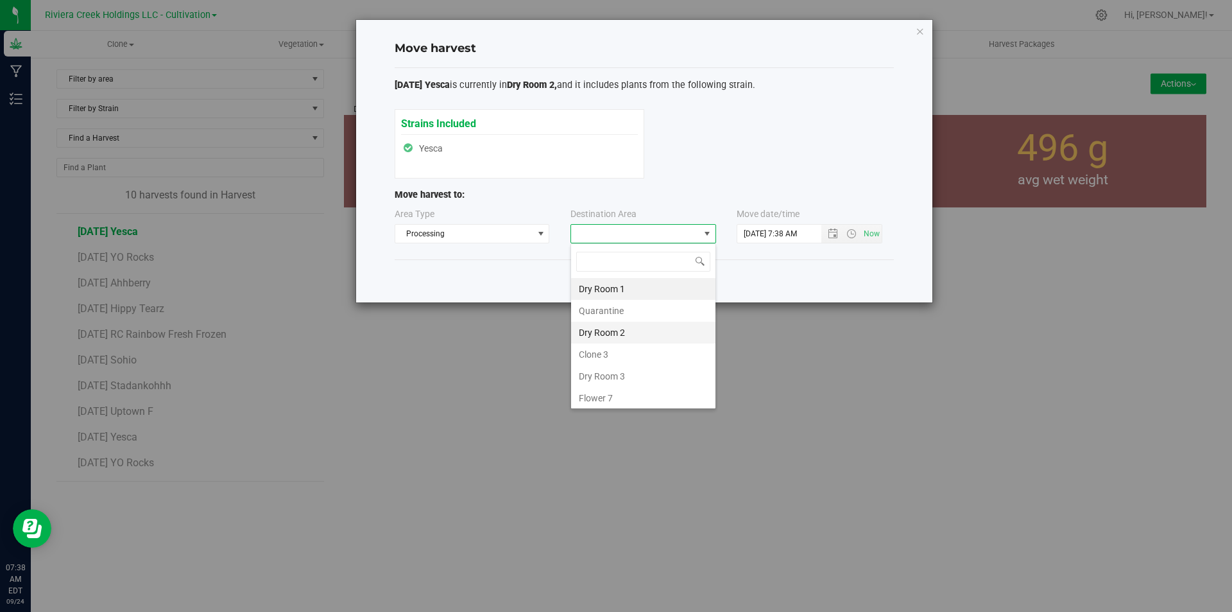
click at [630, 335] on li "Dry Room 2" at bounding box center [643, 333] width 144 height 22
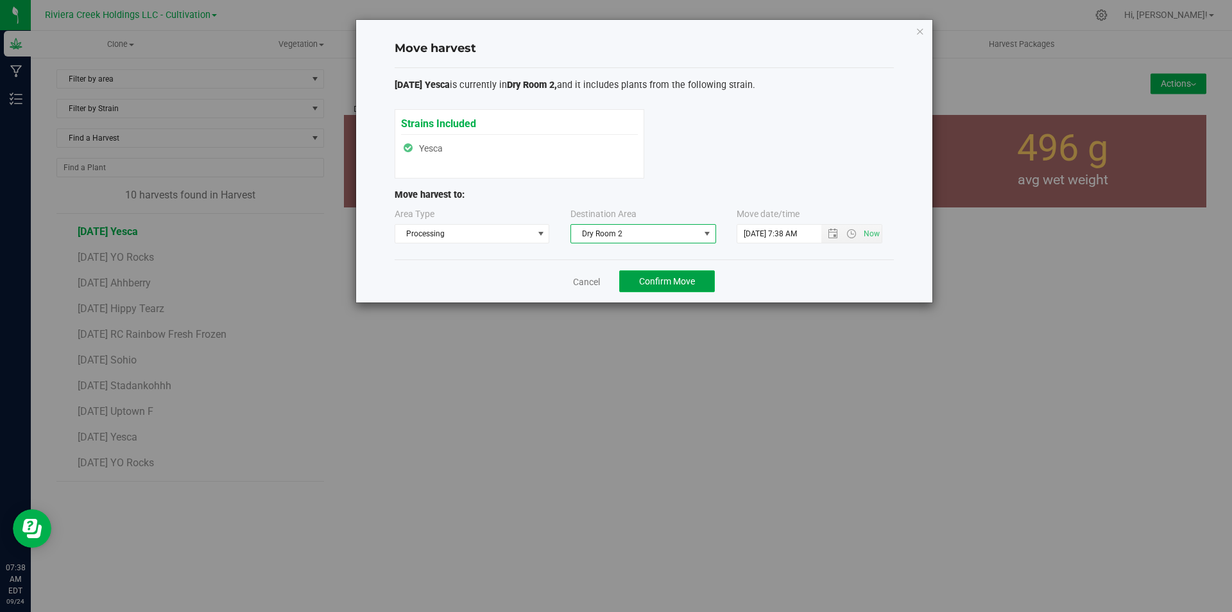
click at [678, 276] on span "Confirm Move" at bounding box center [667, 281] width 56 height 10
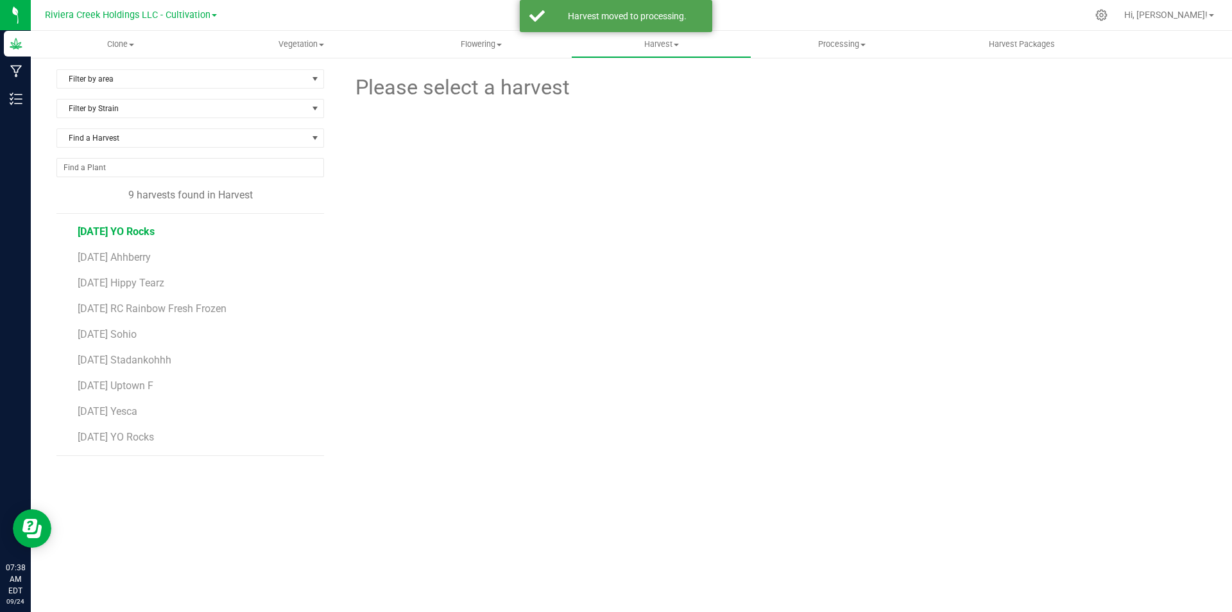
click at [155, 235] on span "[DATE] YO Rocks" at bounding box center [116, 231] width 77 height 12
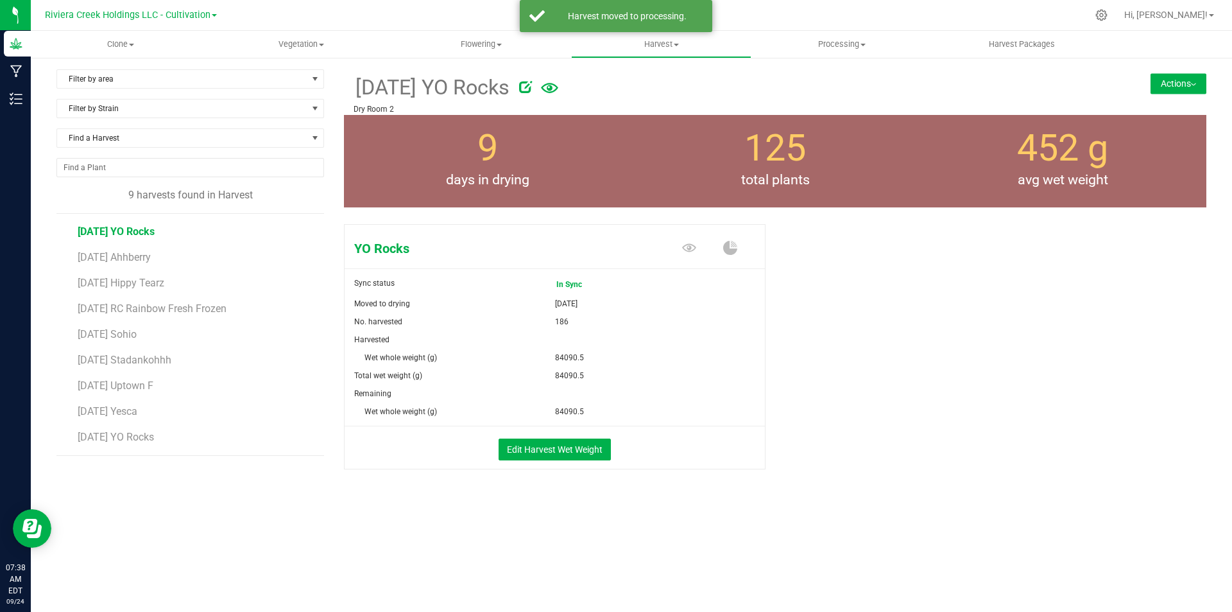
click at [985, 88] on button "Actions" at bounding box center [1179, 83] width 56 height 21
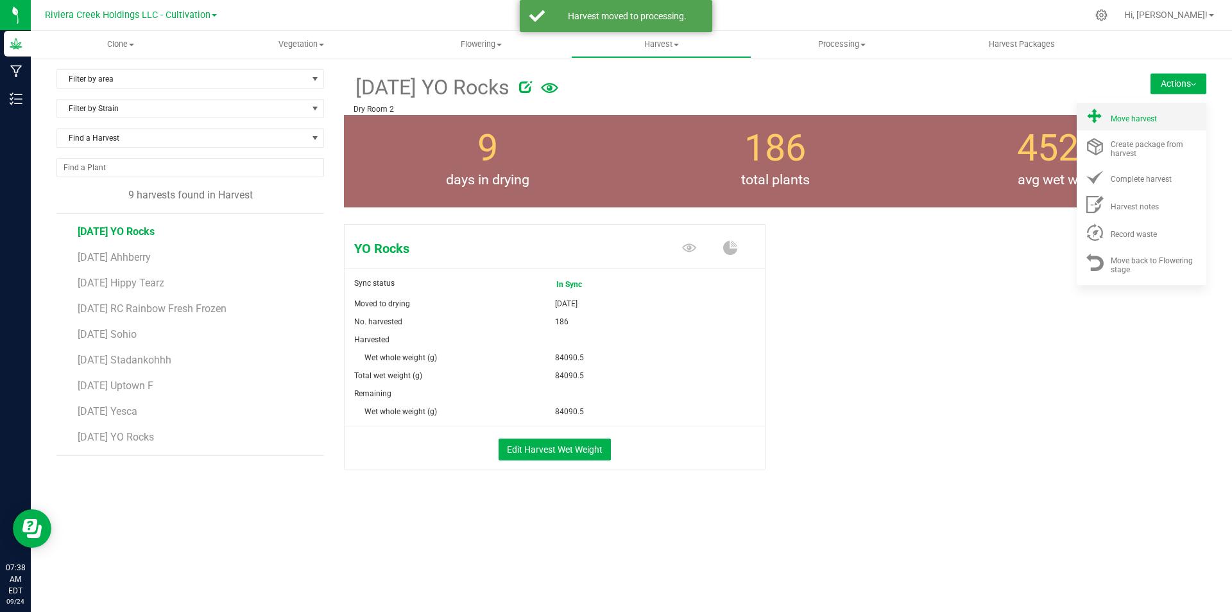
click at [985, 105] on li "Move harvest" at bounding box center [1142, 117] width 130 height 28
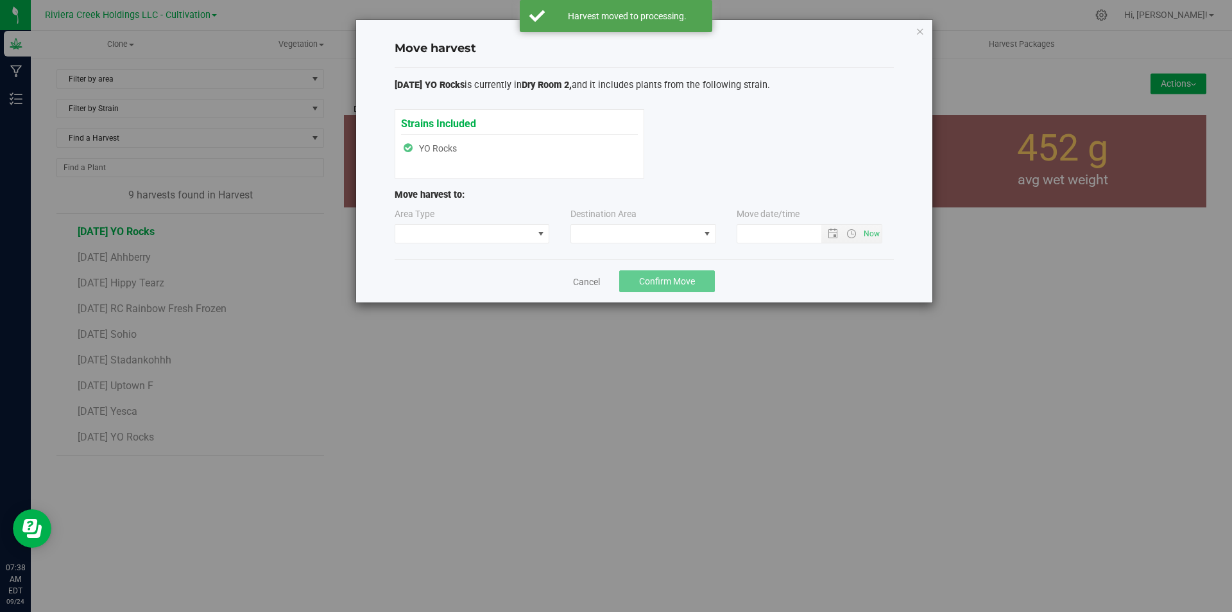
type input "[DATE] 7:38 AM"
click at [482, 229] on span at bounding box center [464, 234] width 138 height 18
click at [412, 282] on li "Processing" at bounding box center [472, 279] width 154 height 22
click at [624, 227] on span at bounding box center [635, 234] width 128 height 18
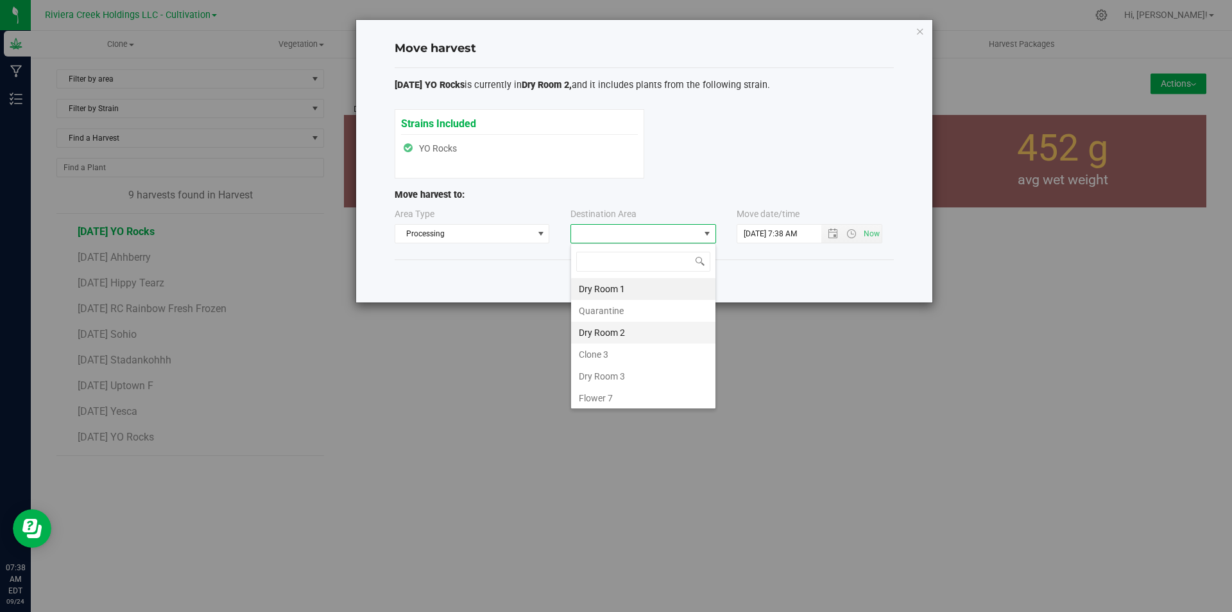
click at [590, 328] on li "Dry Room 2" at bounding box center [643, 333] width 144 height 22
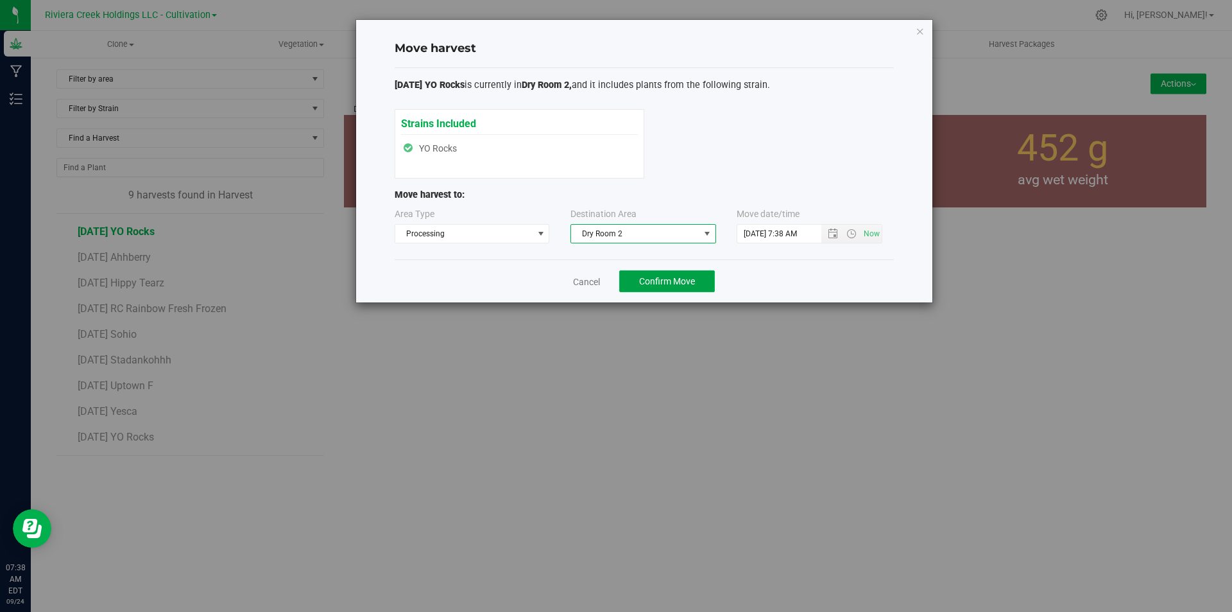
click at [676, 276] on span "Confirm Move" at bounding box center [667, 281] width 56 height 10
